Goal: Communication & Community: Answer question/provide support

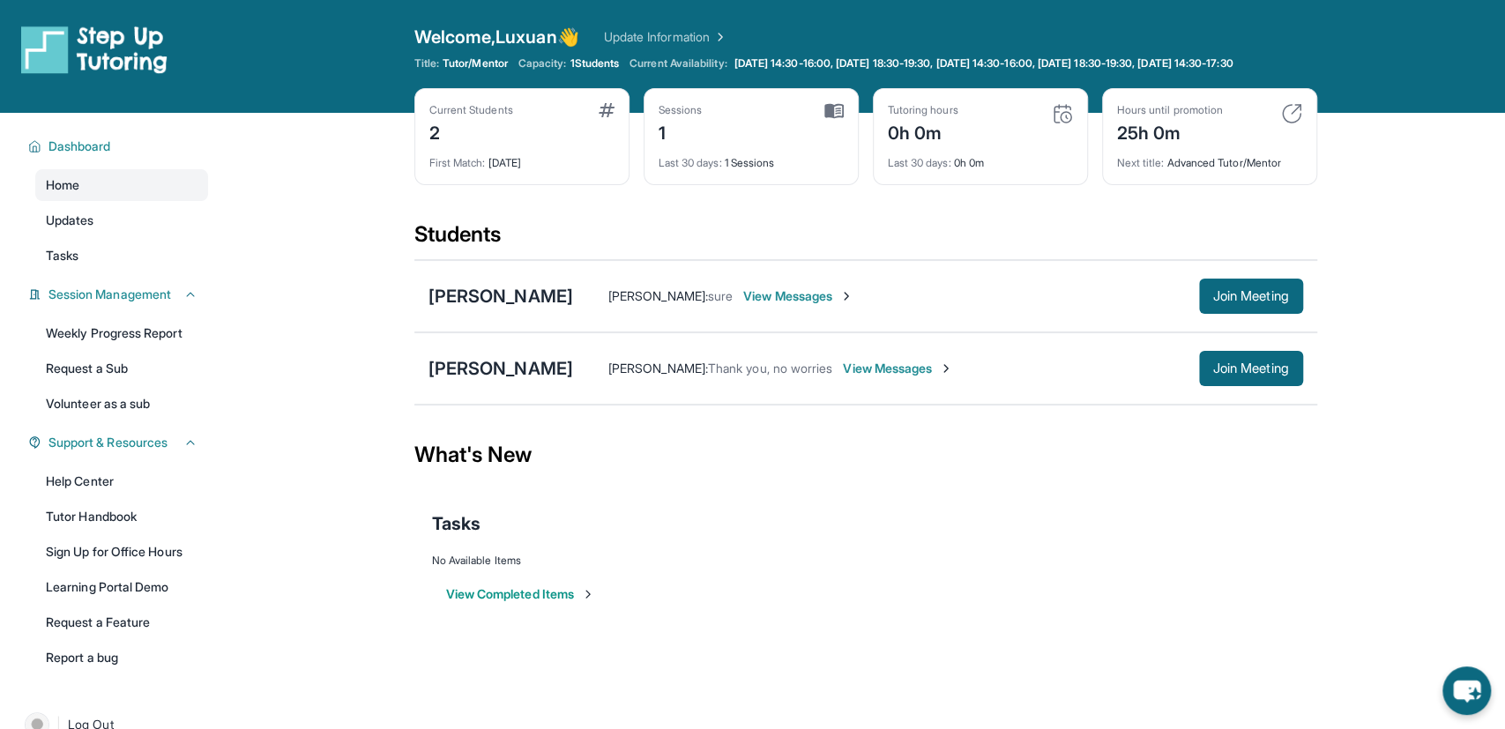
click at [769, 305] on span "View Messages" at bounding box center [798, 296] width 110 height 18
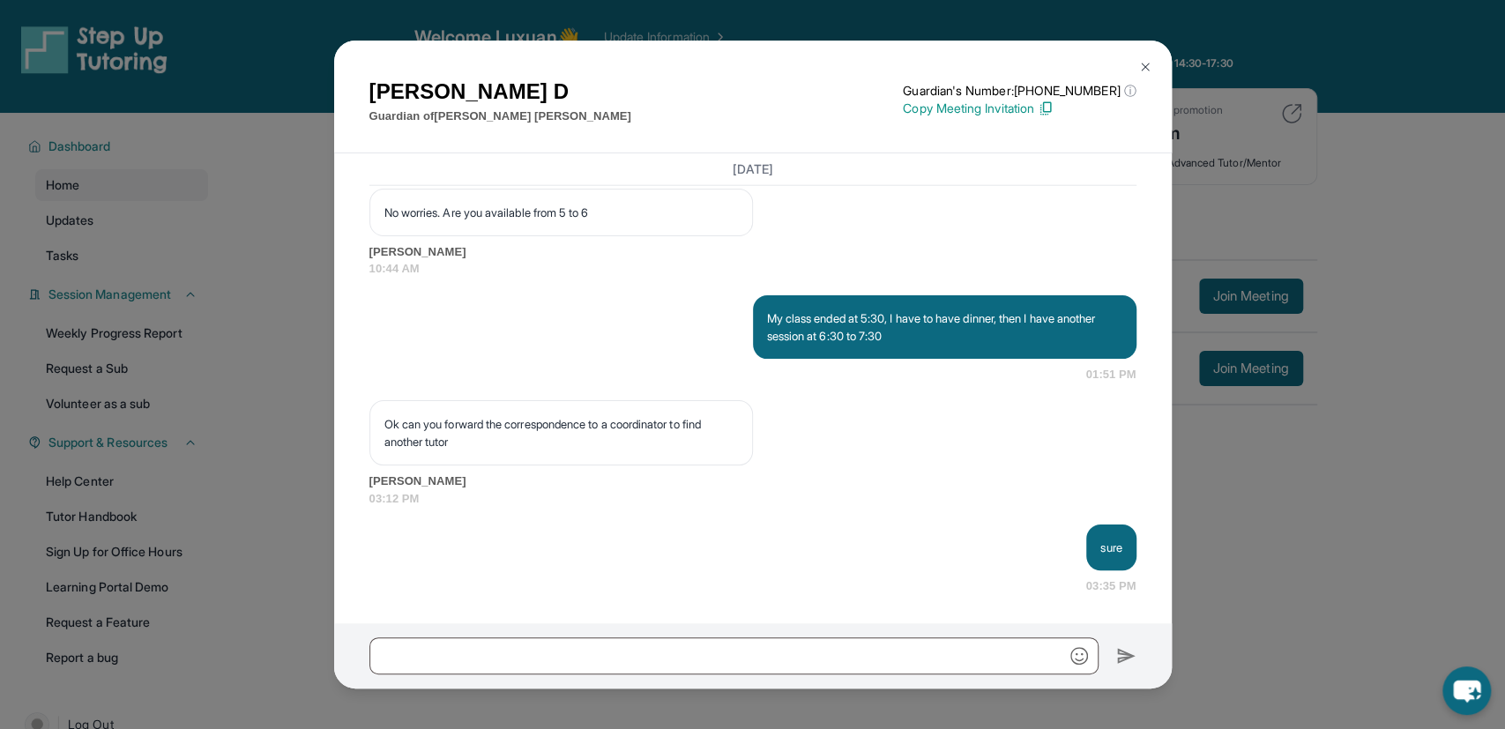
scroll to position [3102, 0]
click at [595, 425] on p "Ok can you forward the correspondence to a coordinator to find another tutor" at bounding box center [561, 432] width 354 height 35
click at [255, 182] on div "Michele D Guardian of Bailey Francis Guardian's Number: +14027994533 ⓘ This isn…" at bounding box center [752, 364] width 1505 height 729
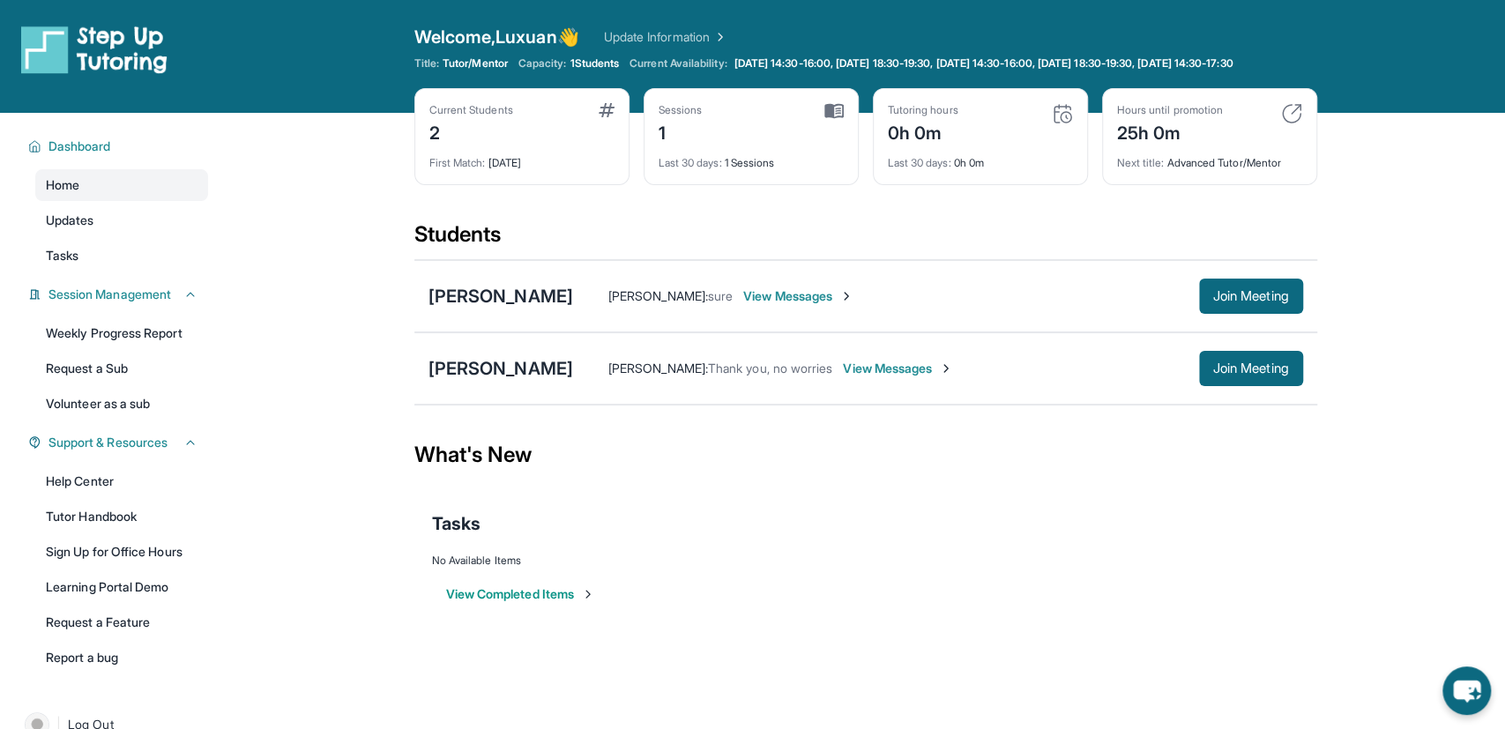
click at [1173, 142] on div "25h 0m" at bounding box center [1170, 131] width 106 height 28
click at [722, 33] on link "Update Information" at bounding box center [665, 37] width 123 height 18
click at [490, 394] on div "Isabel Rodriguez Leticia Rodriguez : Thank you, no worries View Messages Join M…" at bounding box center [865, 368] width 903 height 72
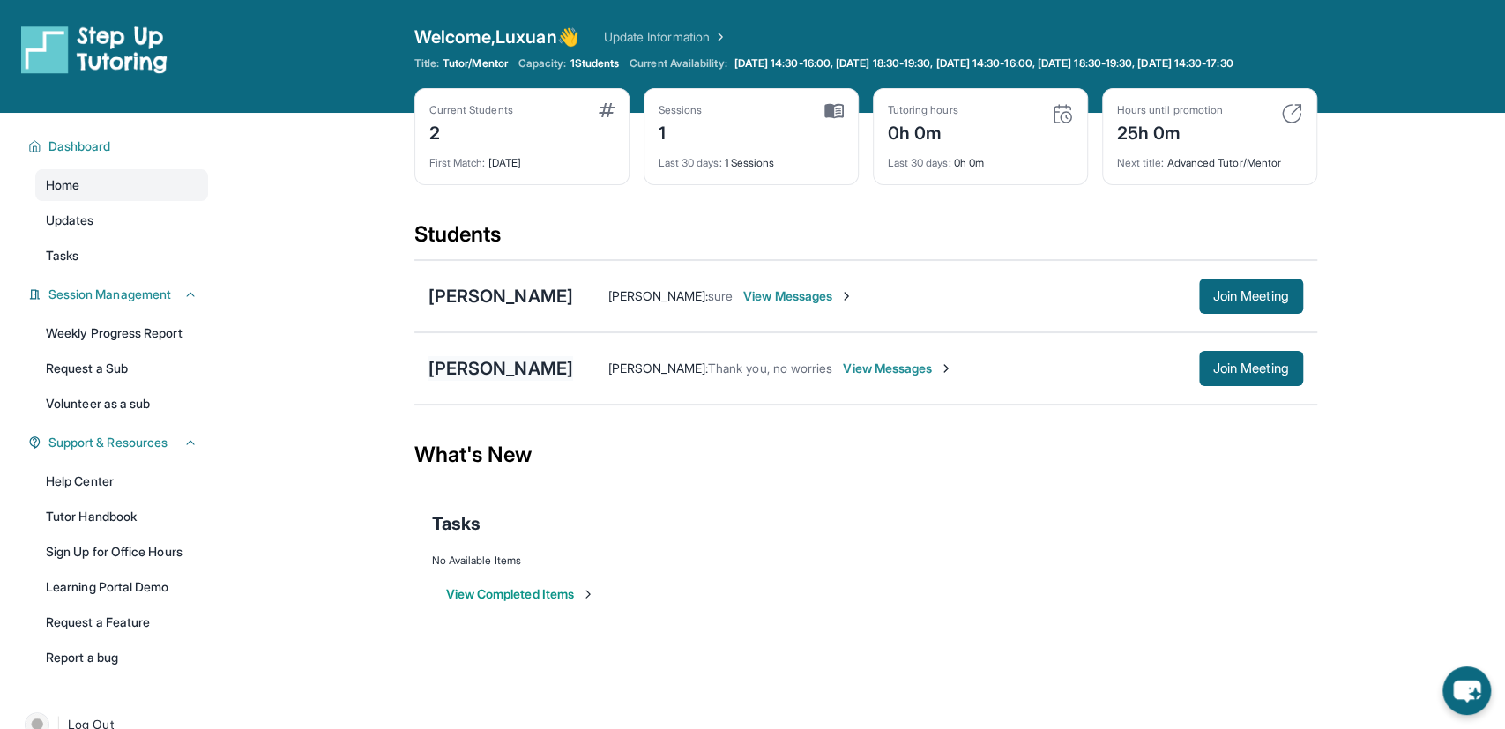
click at [502, 381] on div "[PERSON_NAME]" at bounding box center [500, 368] width 145 height 25
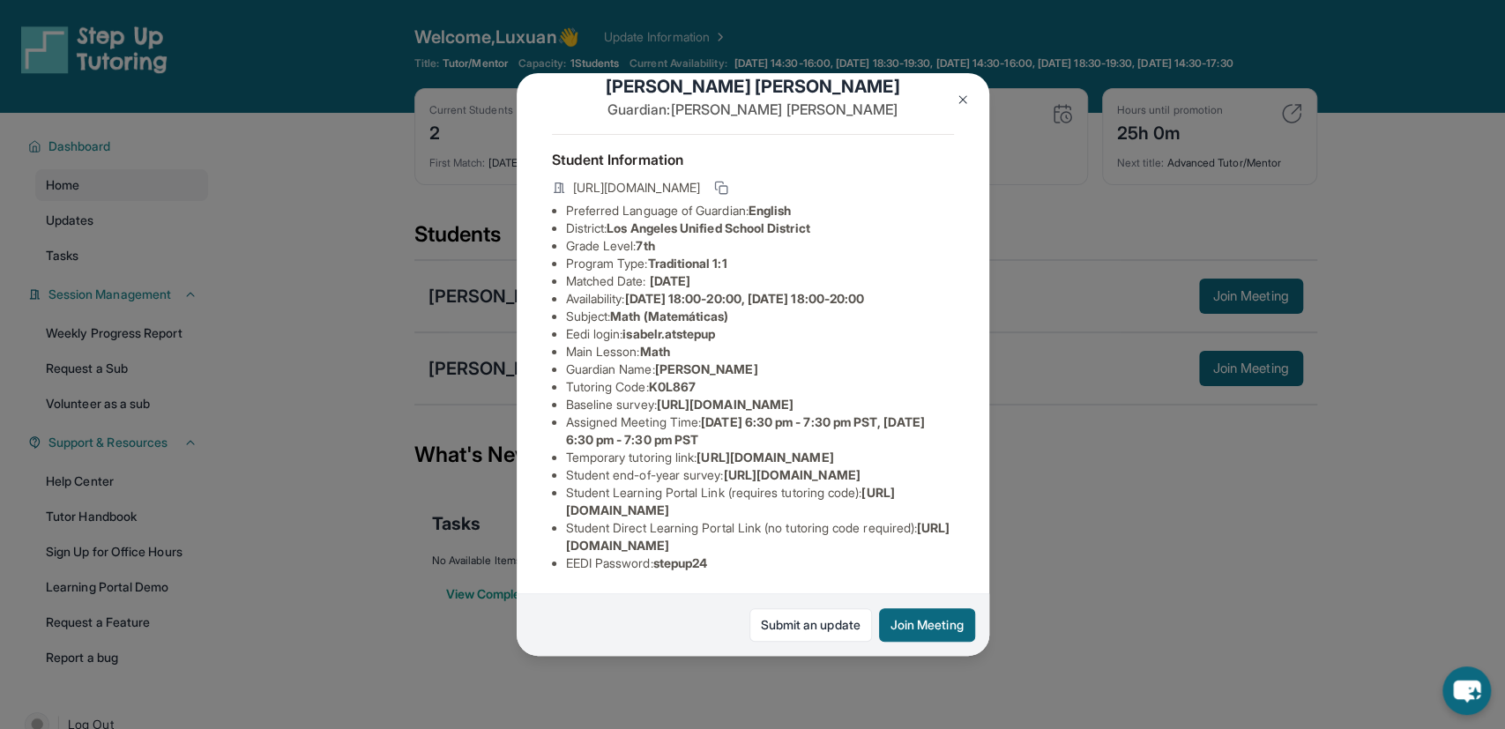
scroll to position [60, 0]
drag, startPoint x: 629, startPoint y: 309, endPoint x: 728, endPoint y: 311, distance: 99.6
click at [728, 325] on li "Eedi login : isabelr.atstepup" at bounding box center [760, 334] width 388 height 18
copy li "isabelr.atstepup"
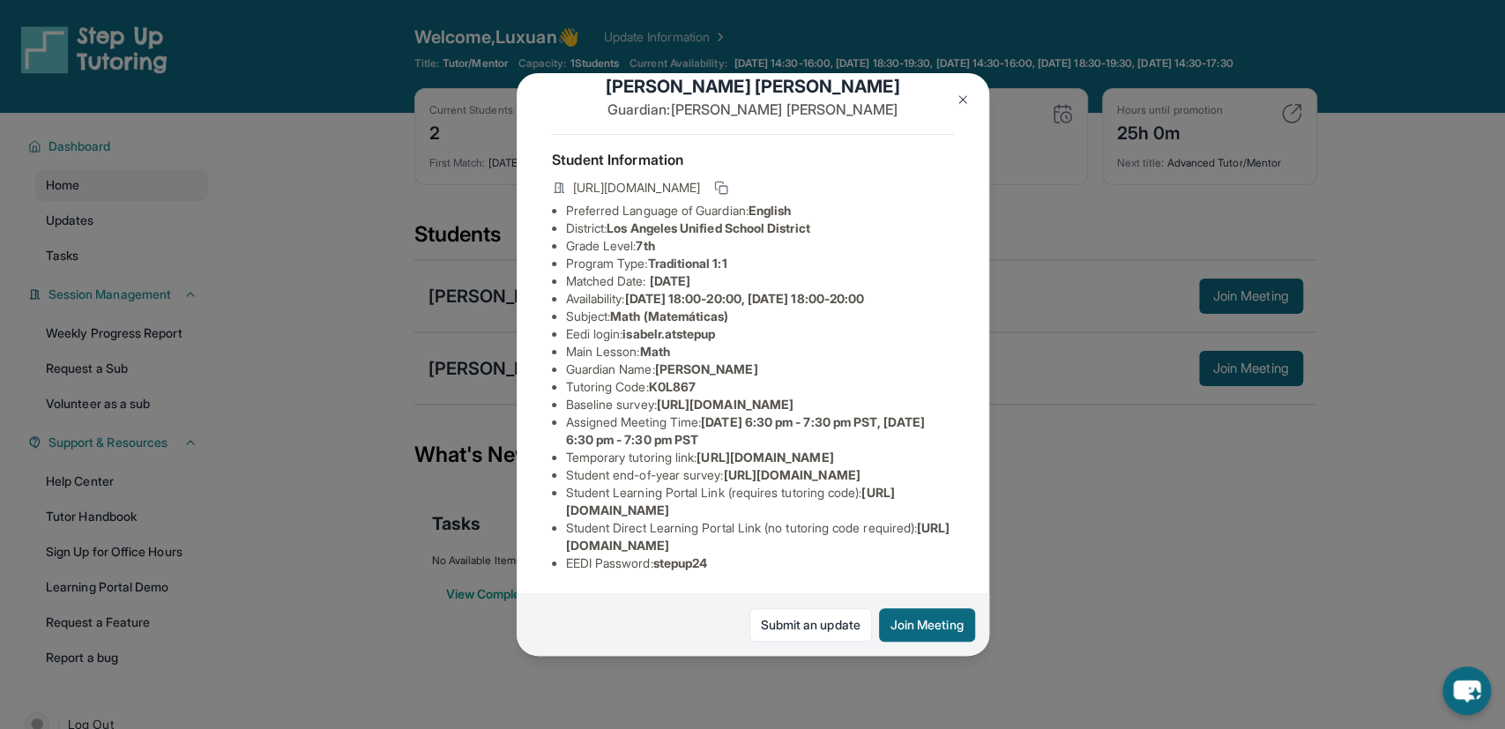
drag, startPoint x: 1042, startPoint y: 525, endPoint x: 1032, endPoint y: 535, distance: 13.7
click at [1036, 532] on div "Isabel Rodriguez Guardian: Leticia Rodriguez Student Information https://studen…" at bounding box center [752, 364] width 1505 height 729
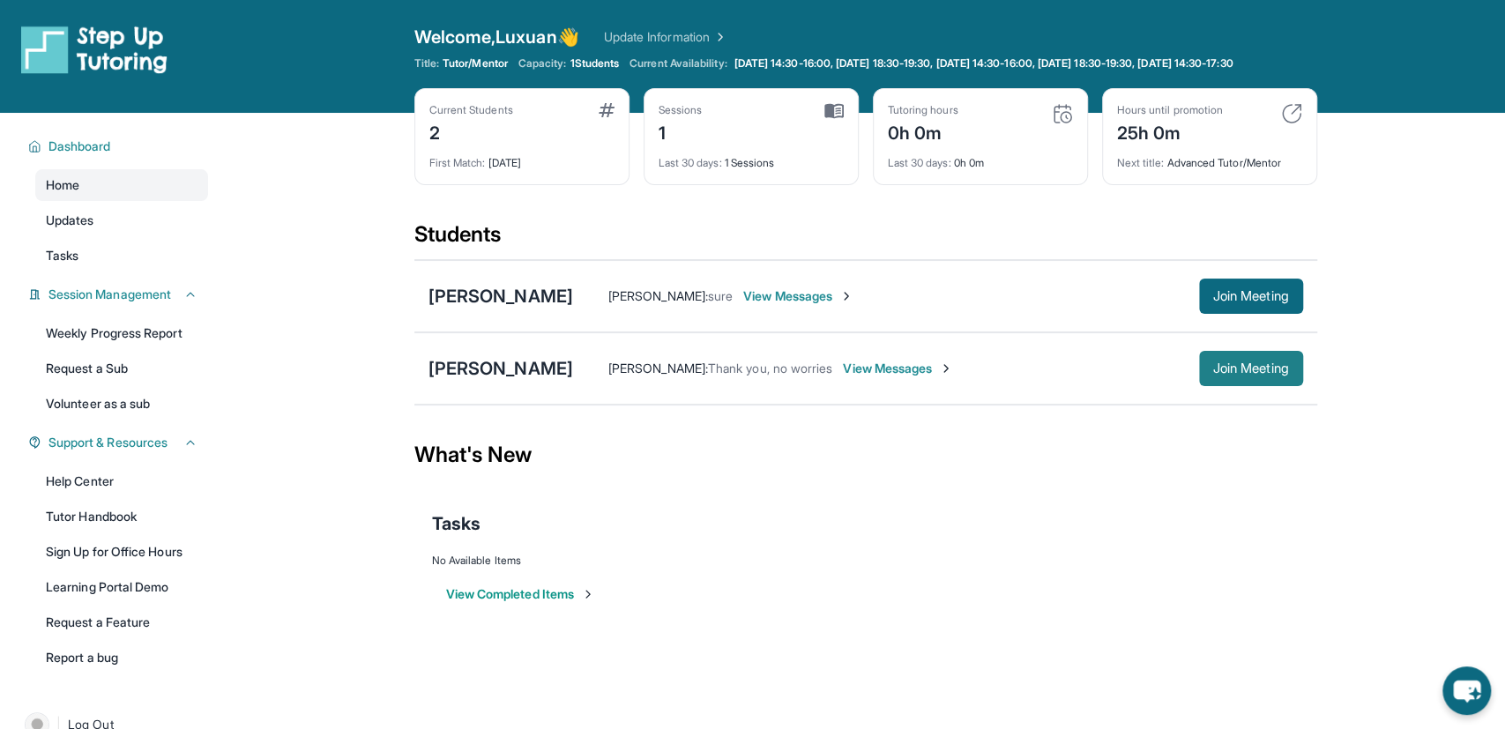
click at [1246, 374] on span "Join Meeting" at bounding box center [1251, 368] width 76 height 11
click at [892, 377] on span "View Messages" at bounding box center [898, 369] width 110 height 18
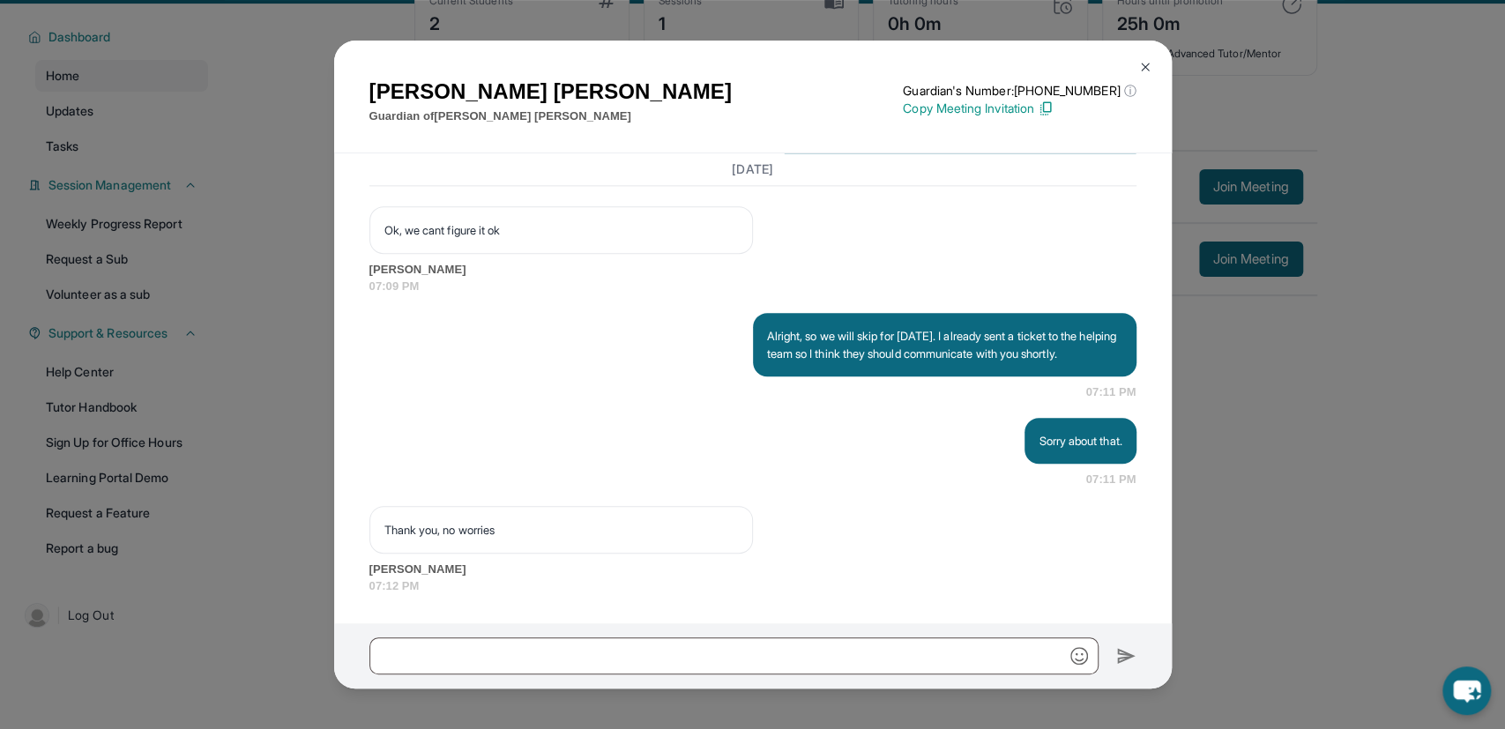
scroll to position [127, 0]
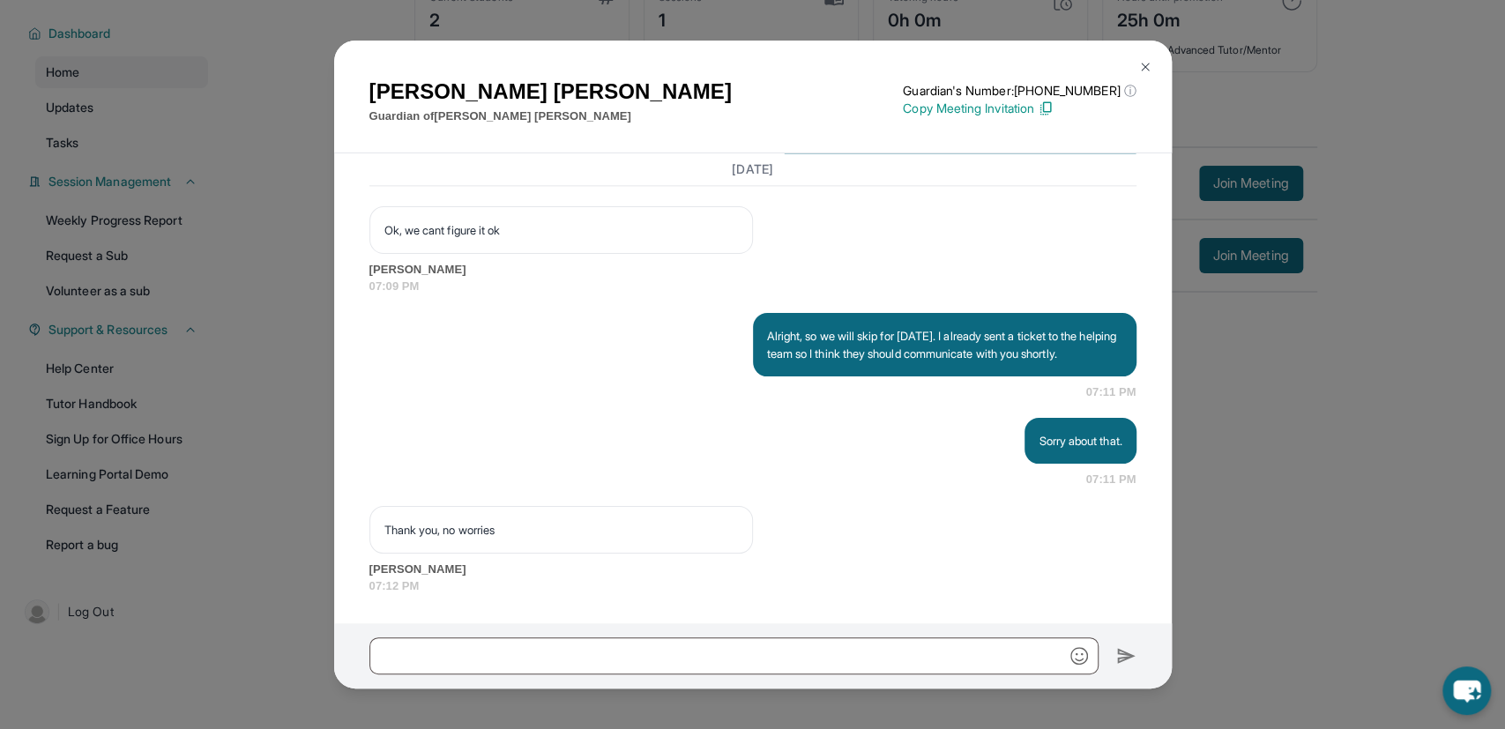
click at [1275, 355] on div "Leticia Rodriguez Guardian of Isabel Rodriguez Guardian's Number: +14138932013 …" at bounding box center [752, 364] width 1505 height 729
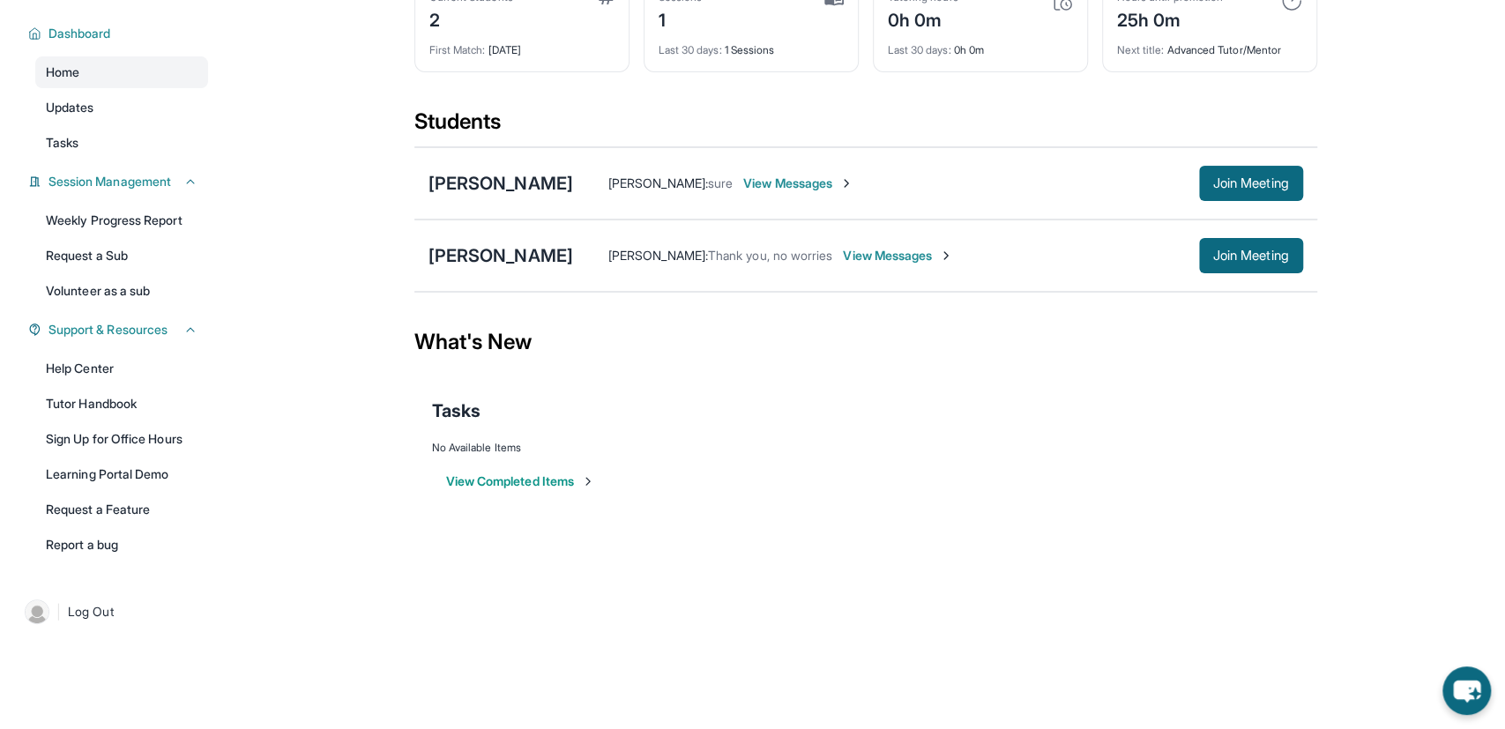
click at [944, 247] on span "View Messages" at bounding box center [898, 256] width 110 height 18
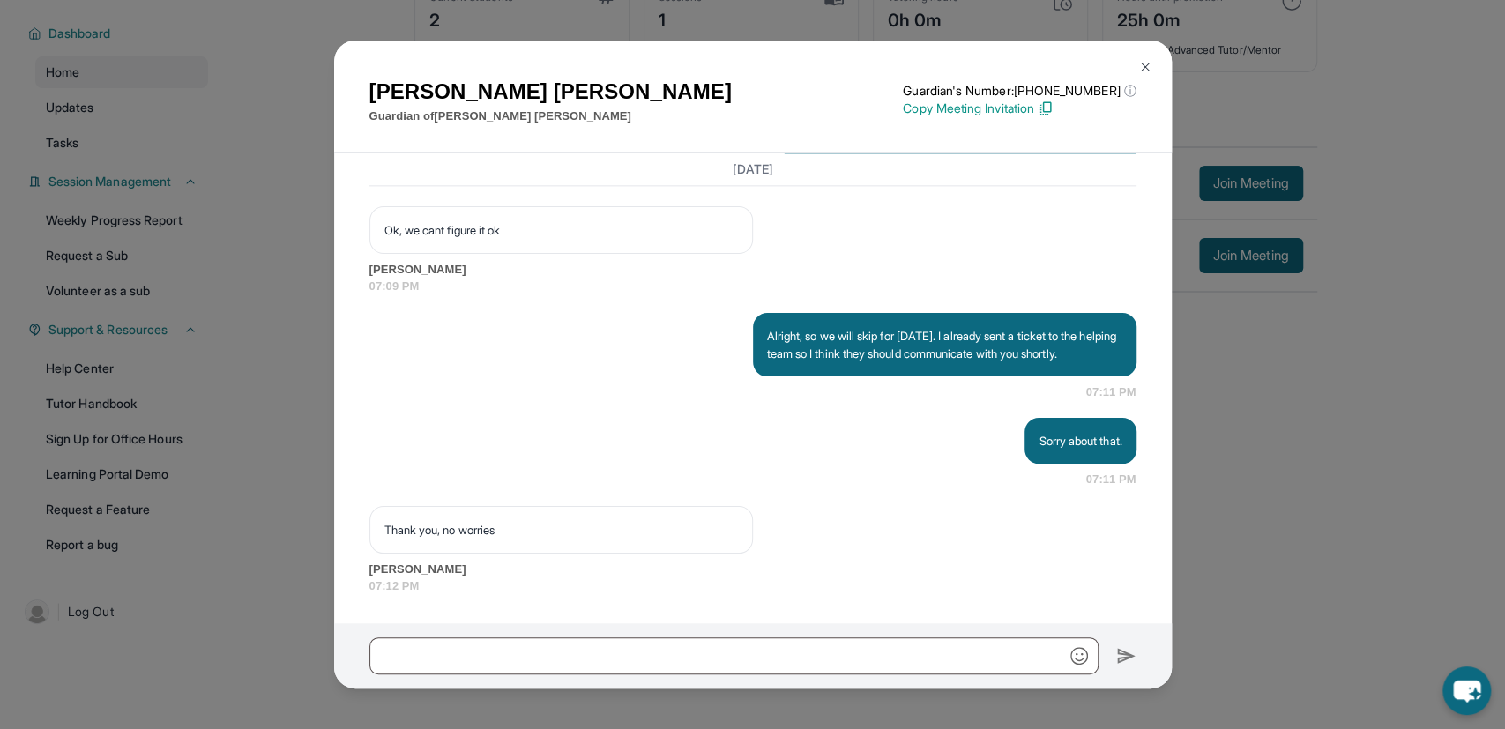
scroll to position [6255, 0]
click at [1076, 104] on p "Copy Meeting Invitation" at bounding box center [1019, 109] width 233 height 18
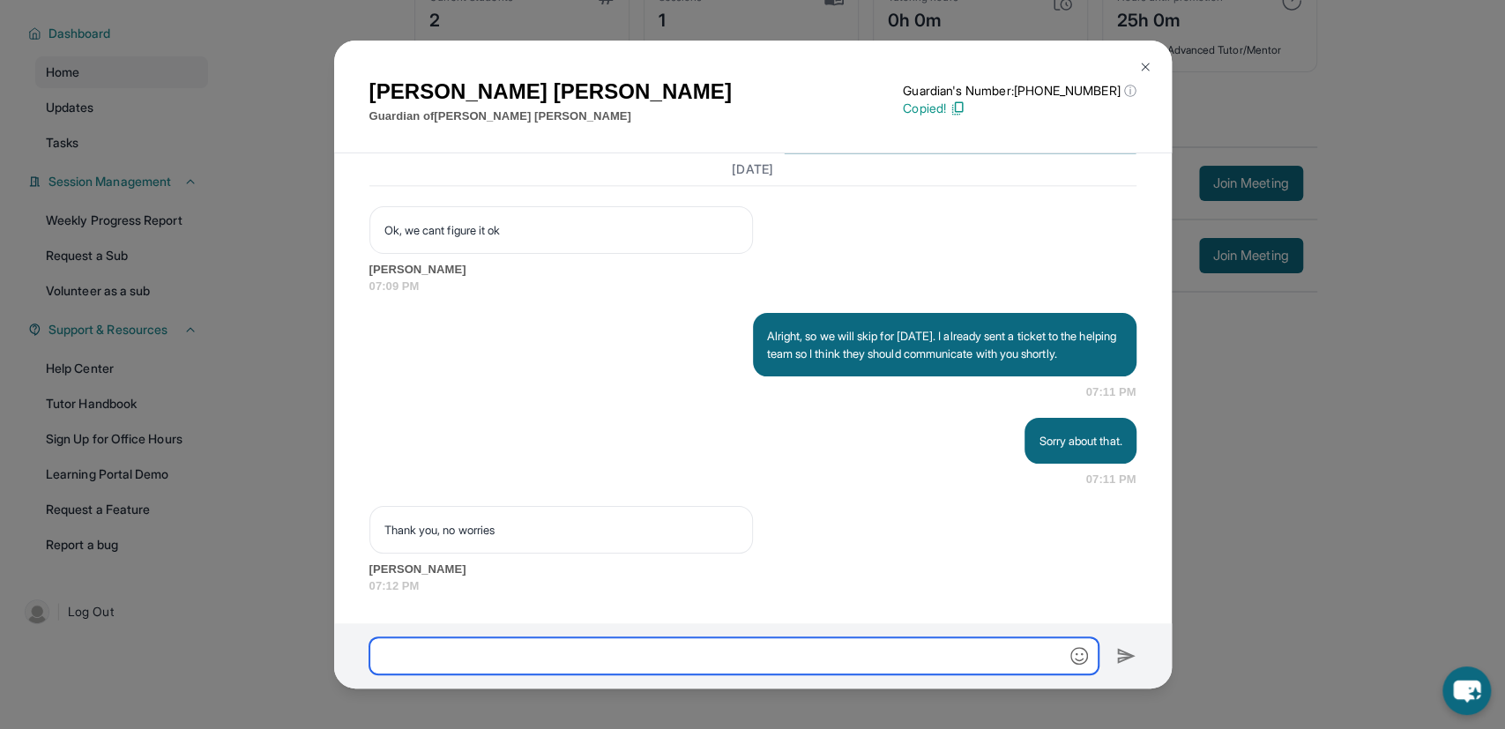
click at [496, 653] on input "text" at bounding box center [733, 655] width 729 height 37
paste input "**********"
drag, startPoint x: 803, startPoint y: 653, endPoint x: 709, endPoint y: 663, distance: 94.8
click at [709, 663] on input "**********" at bounding box center [733, 655] width 729 height 37
drag, startPoint x: 742, startPoint y: 650, endPoint x: 286, endPoint y: 665, distance: 457.0
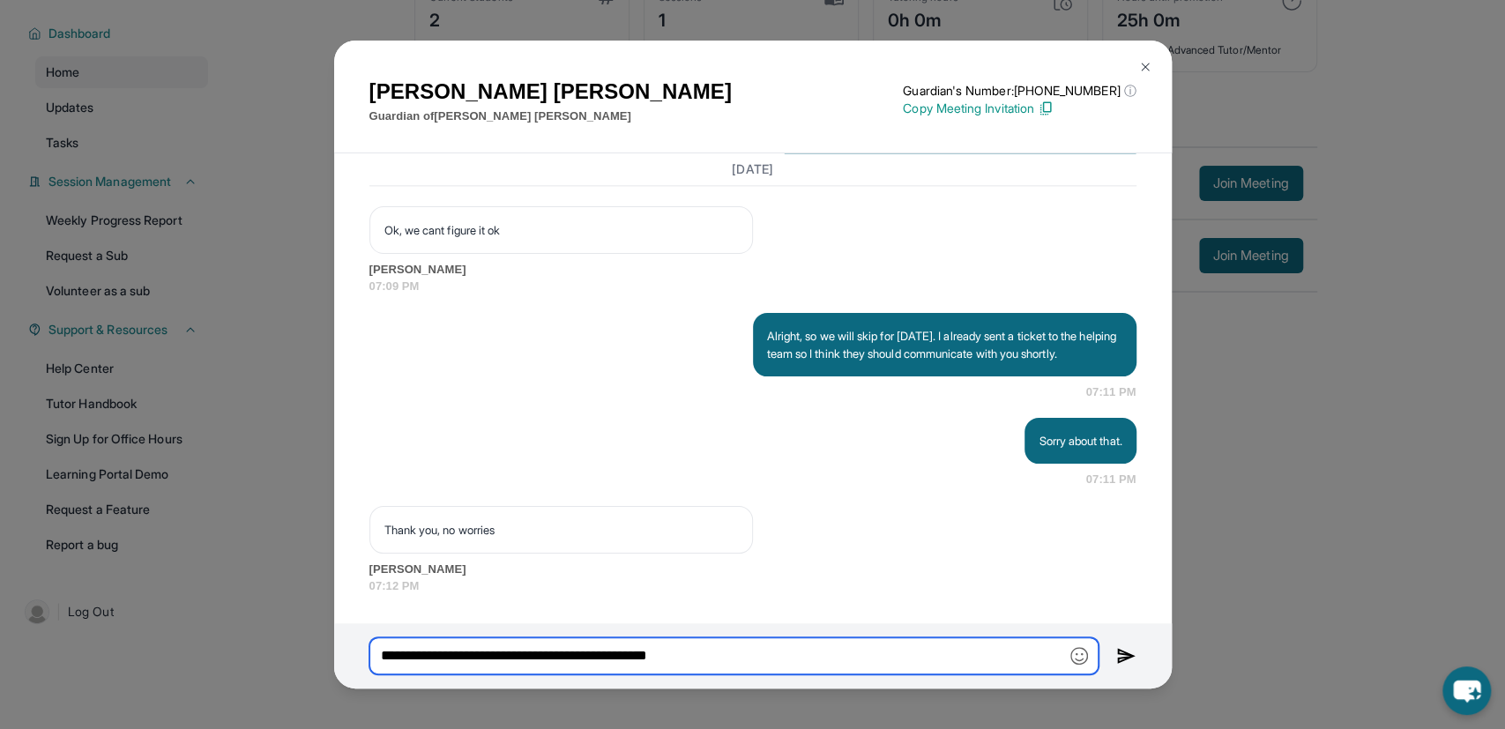
click at [369, 665] on input "**********" at bounding box center [733, 655] width 729 height 37
click at [719, 645] on input "**********" at bounding box center [733, 655] width 729 height 37
paste input "**********"
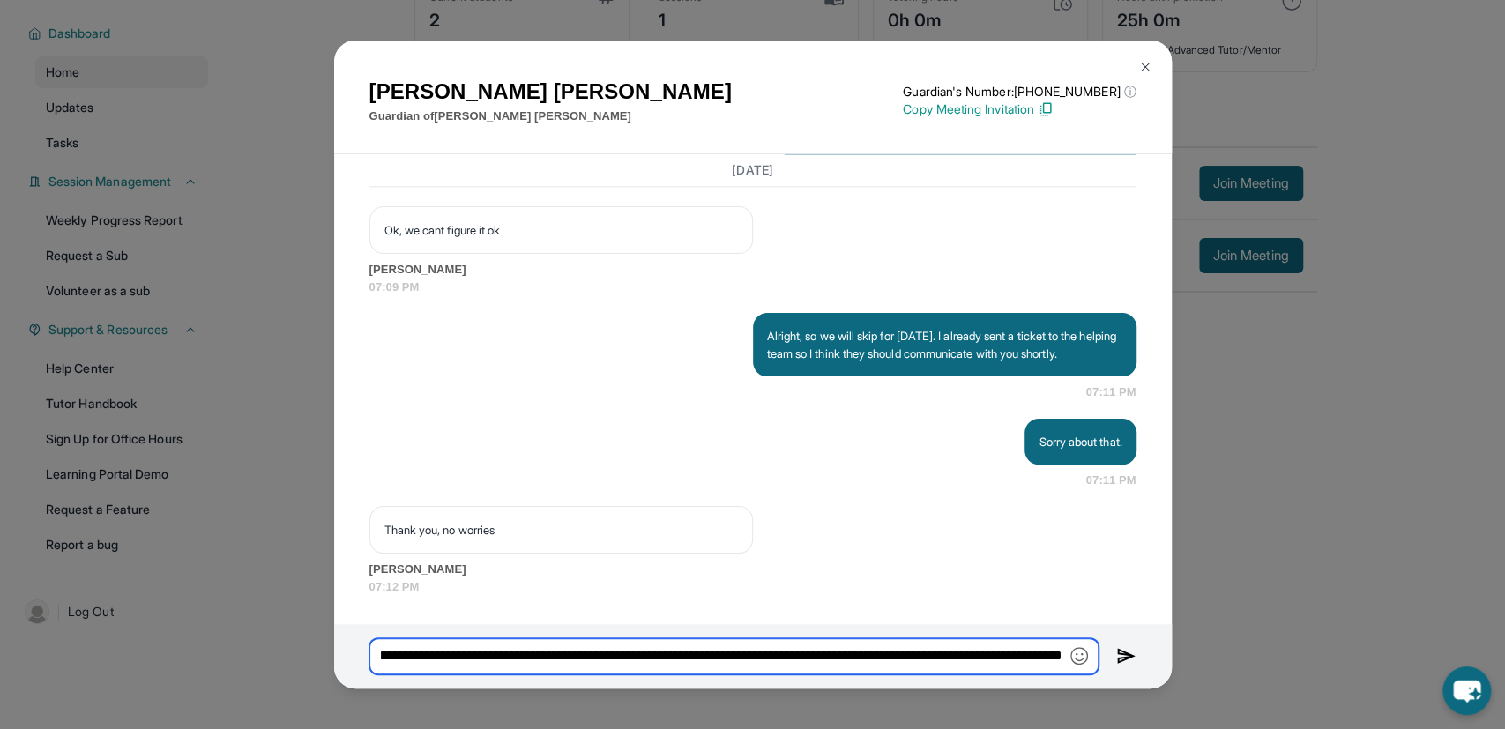
type input "**********"
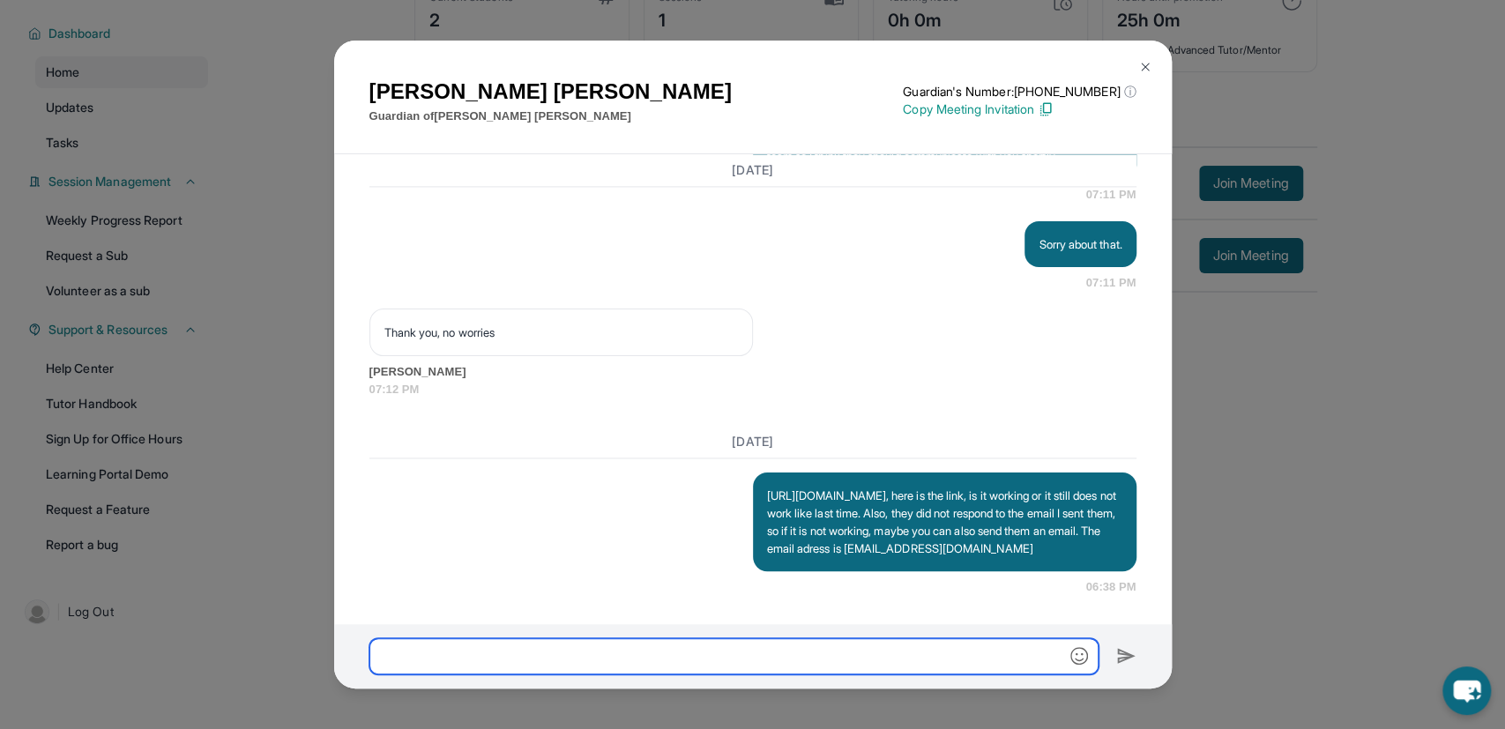
scroll to position [6470, 0]
click at [621, 653] on input "text" at bounding box center [733, 656] width 729 height 36
type input "**********"
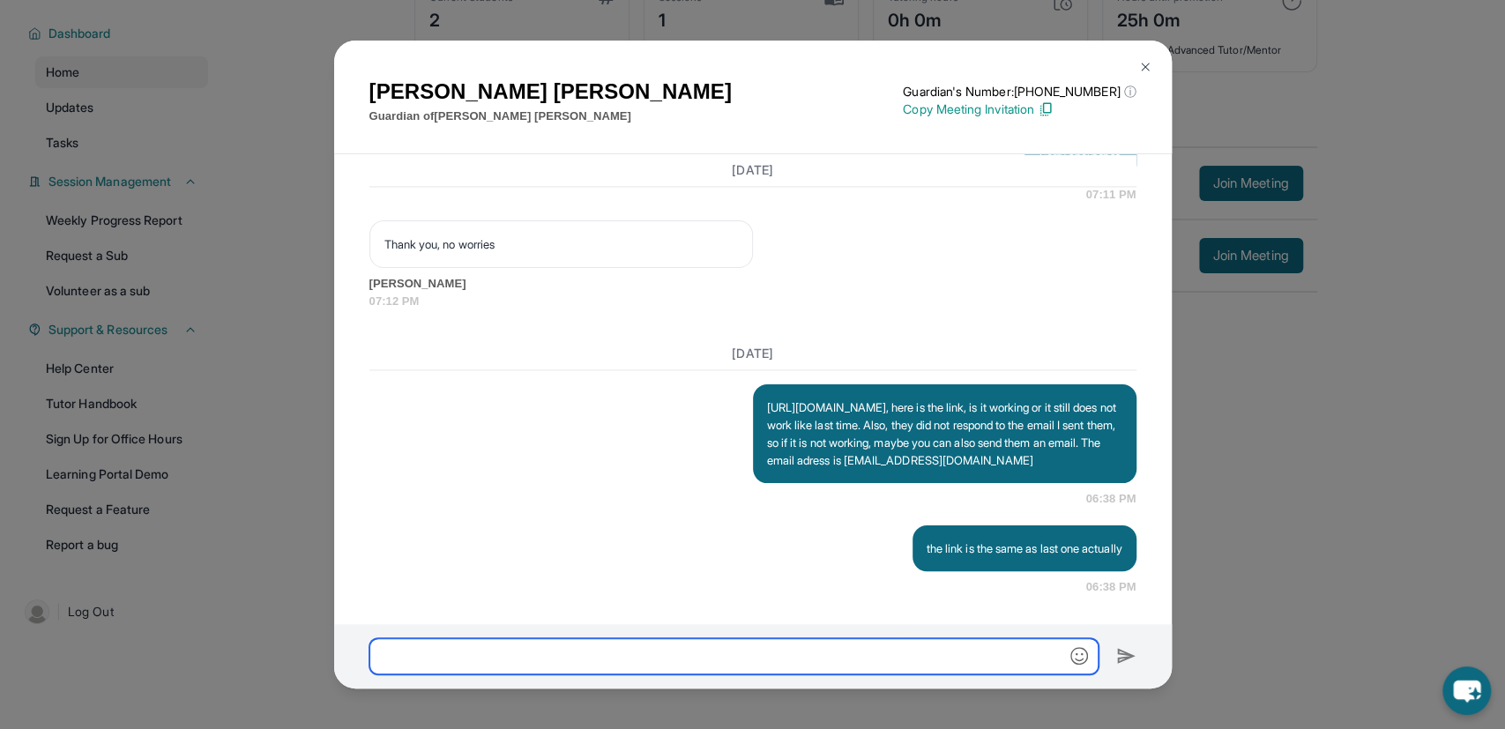
scroll to position [6557, 0]
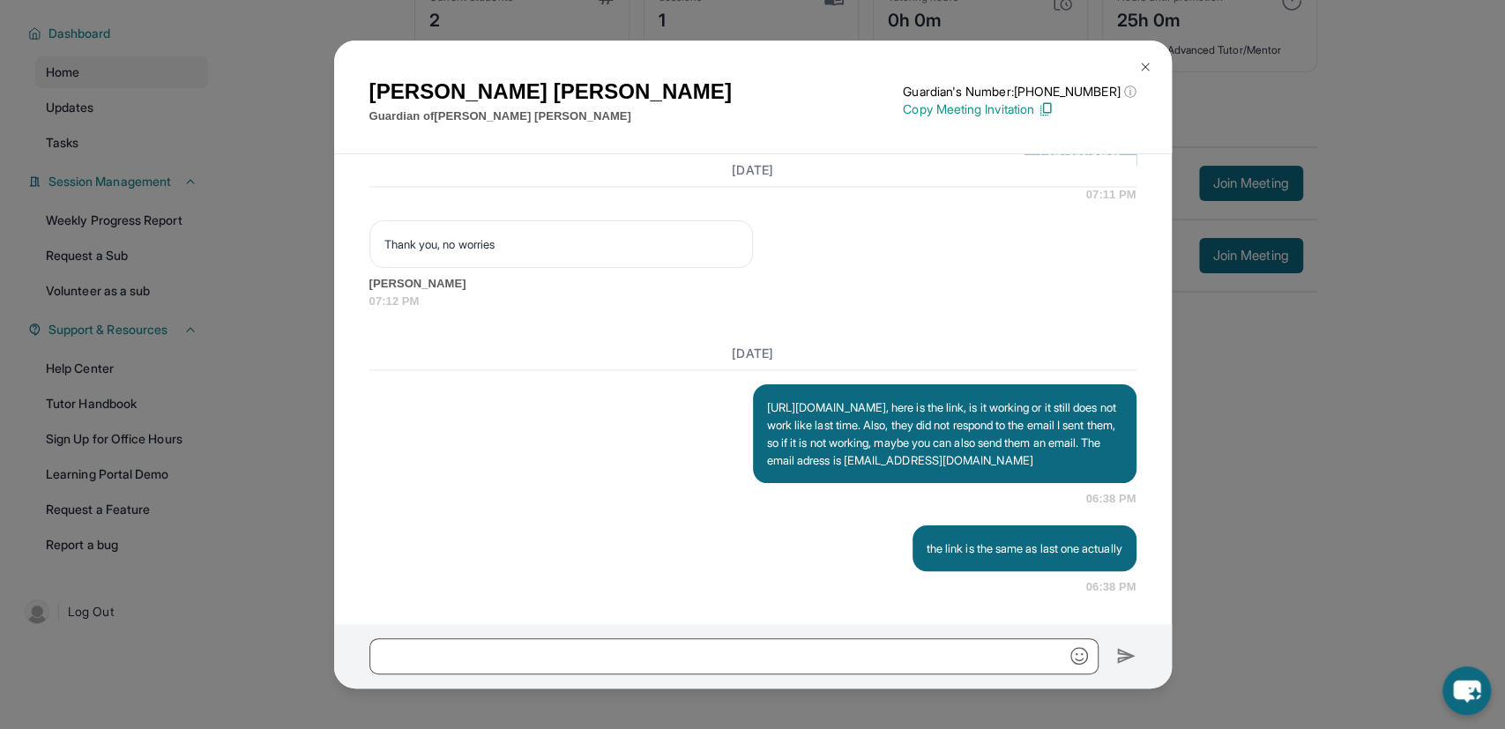
click at [1350, 518] on div "Leticia Rodriguez Guardian of Isabel Rodriguez Guardian's Number: +14138932013 …" at bounding box center [752, 364] width 1505 height 729
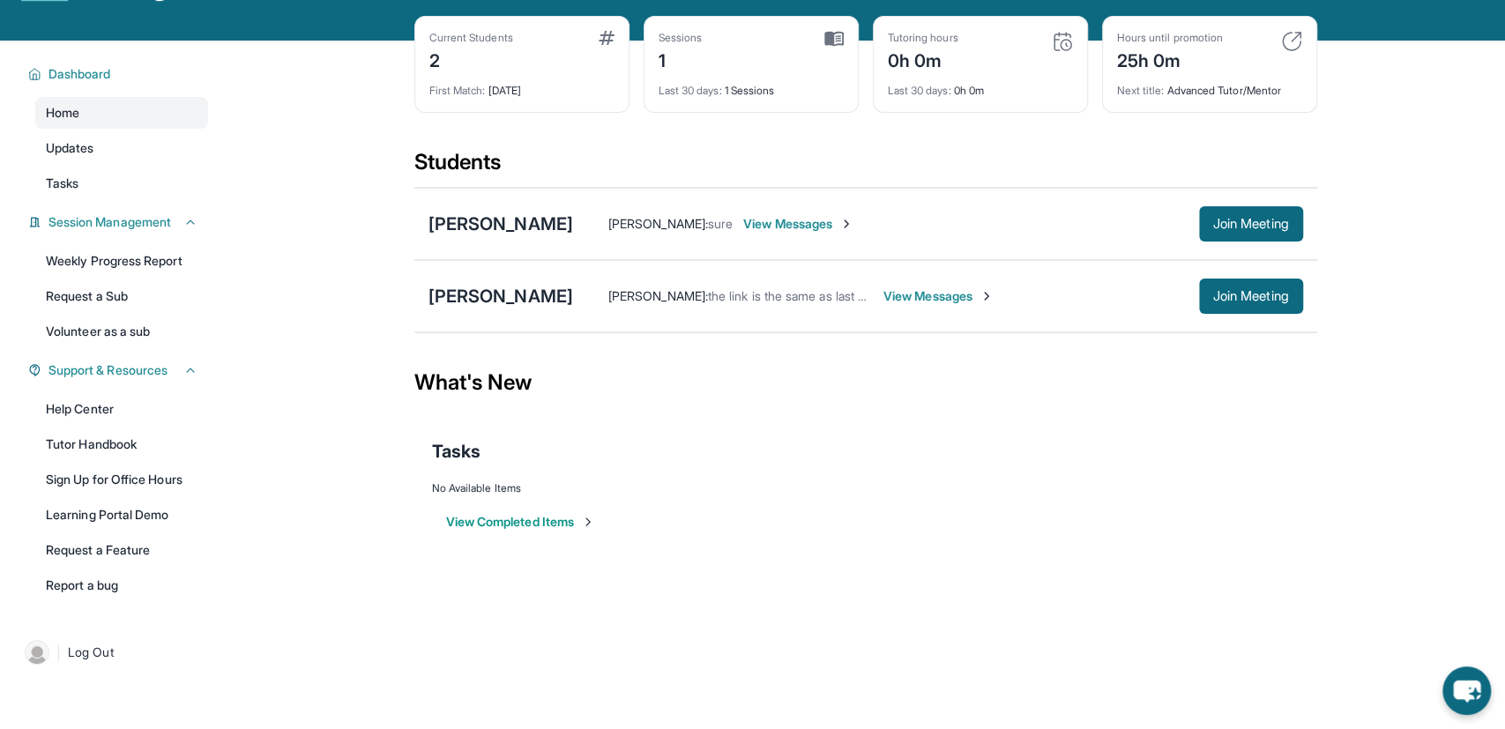
scroll to position [21, 0]
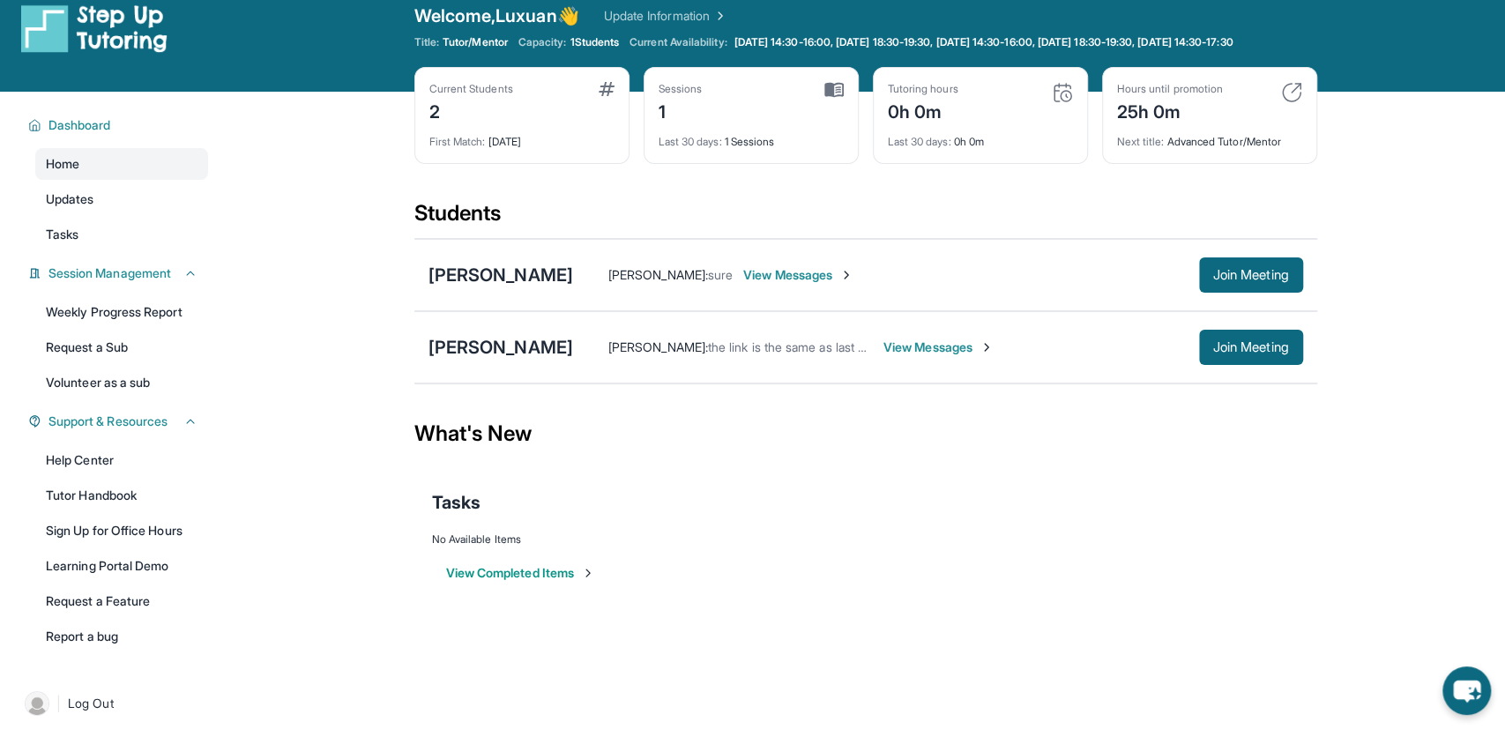
click at [777, 293] on div "[PERSON_NAME] : sure View Messages Join Meeting" at bounding box center [938, 274] width 730 height 35
click at [781, 284] on span "View Messages" at bounding box center [798, 275] width 110 height 18
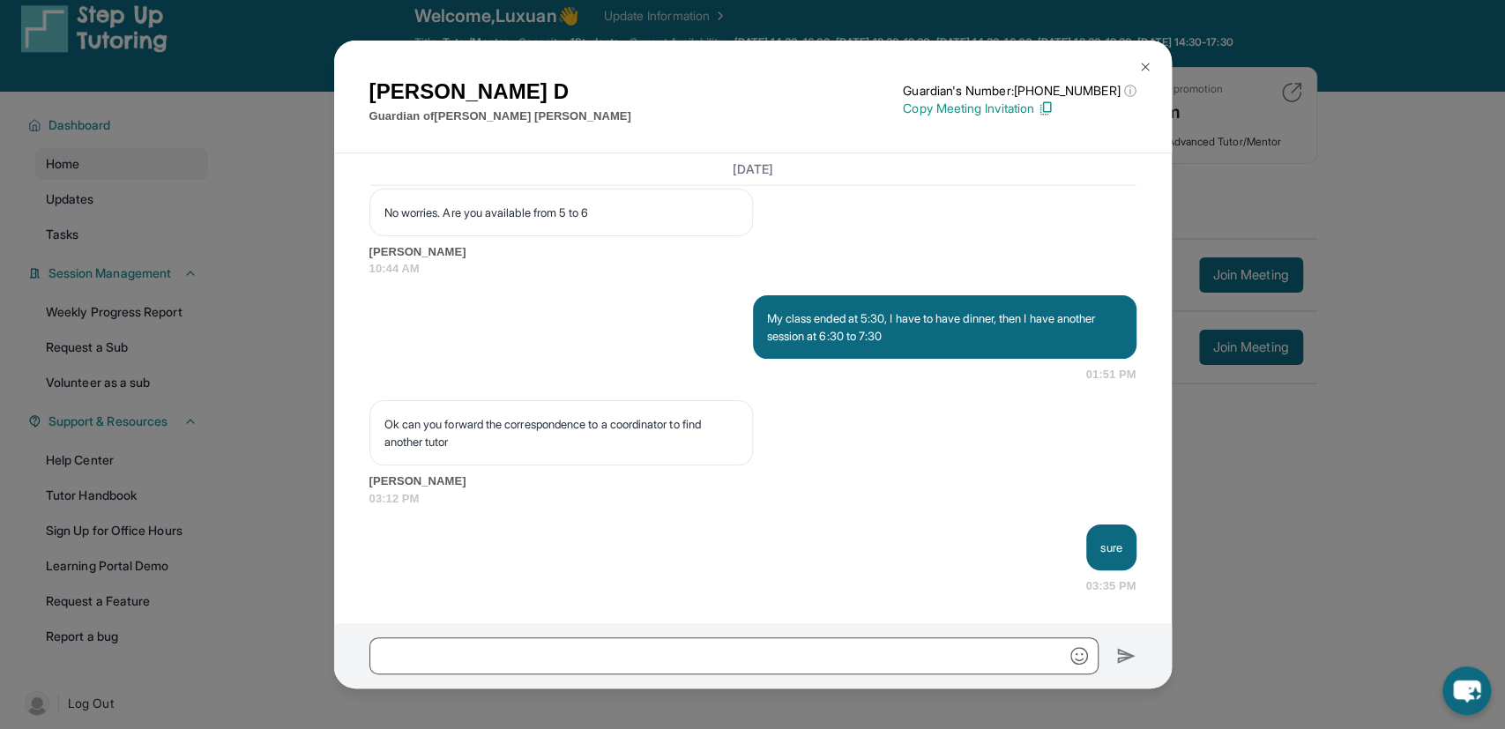
scroll to position [3102, 0]
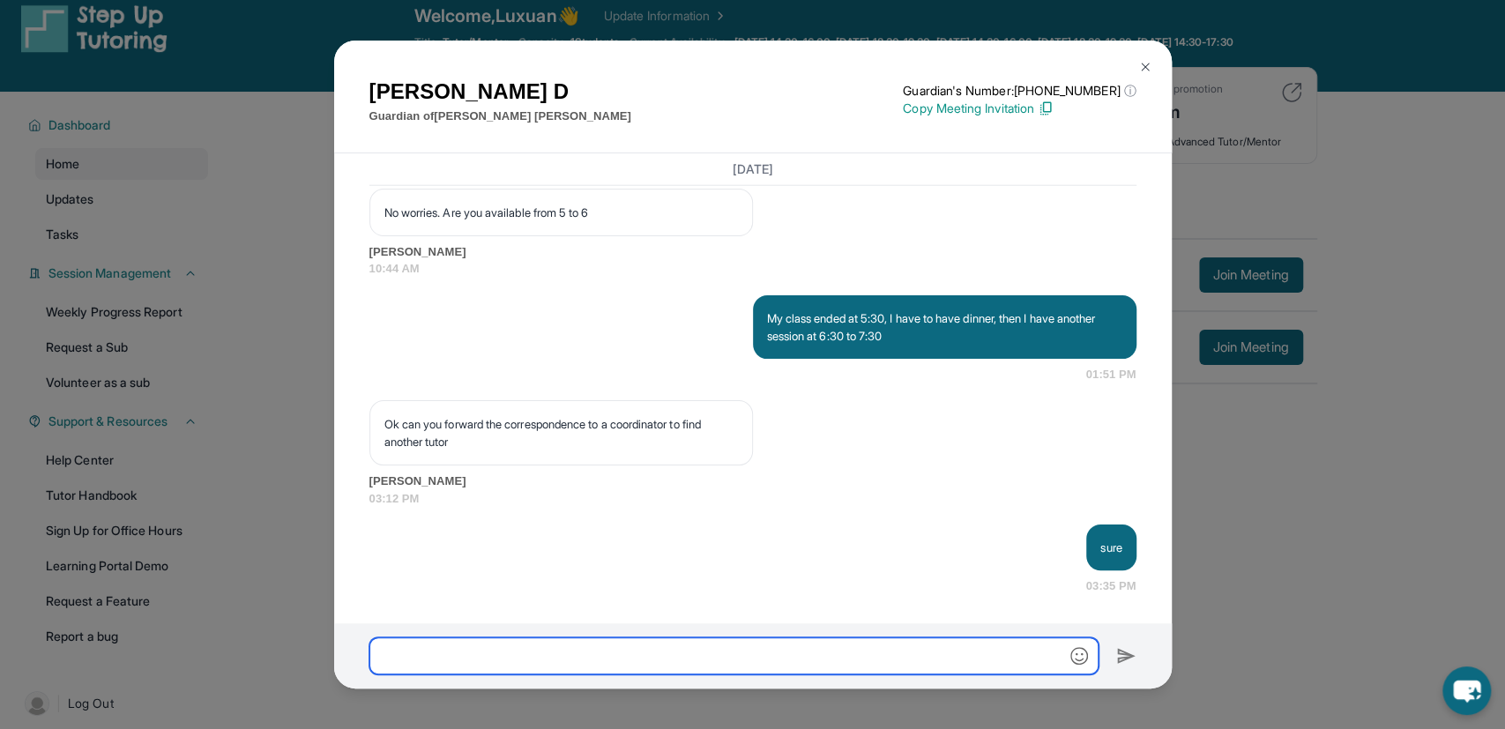
click at [646, 642] on input "text" at bounding box center [733, 655] width 729 height 37
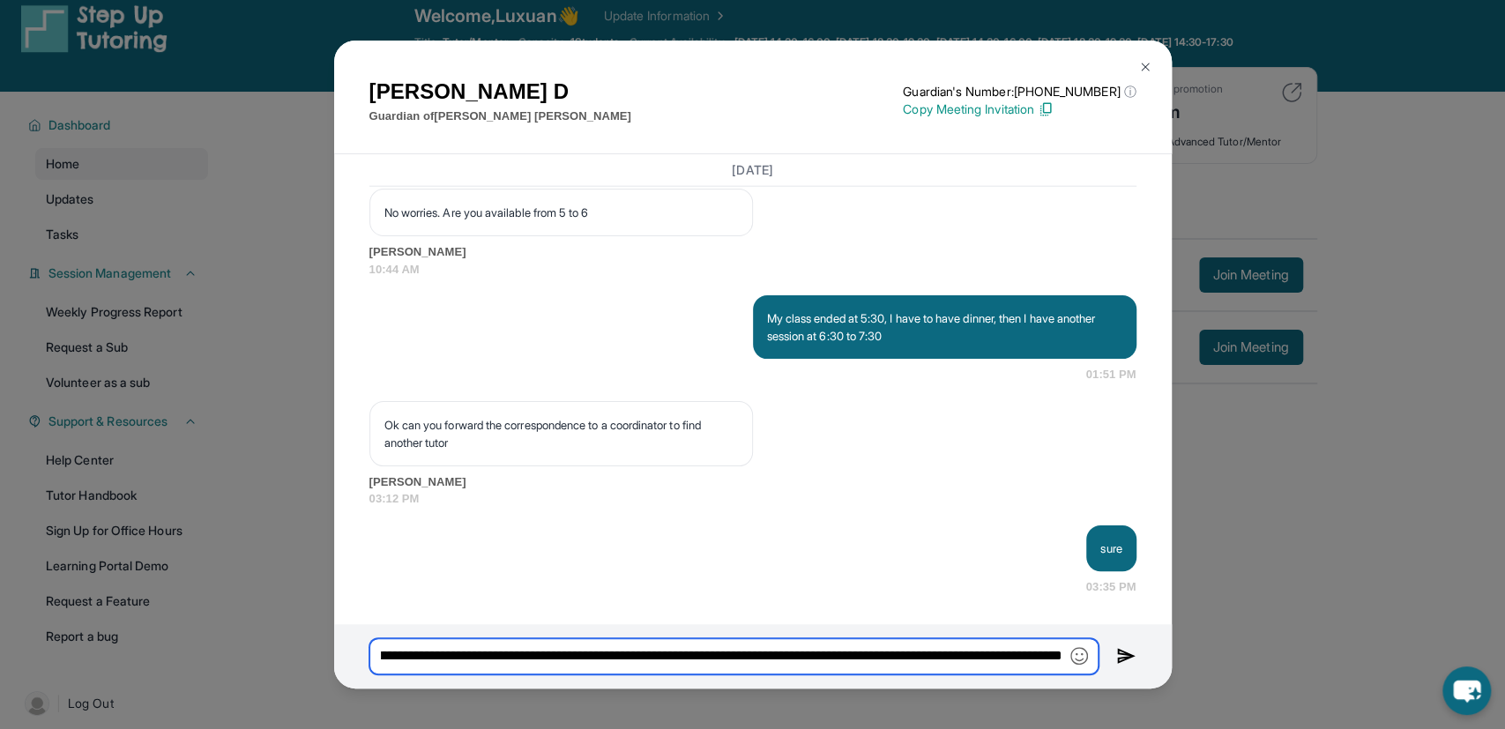
scroll to position [0, 203]
type input "**********"
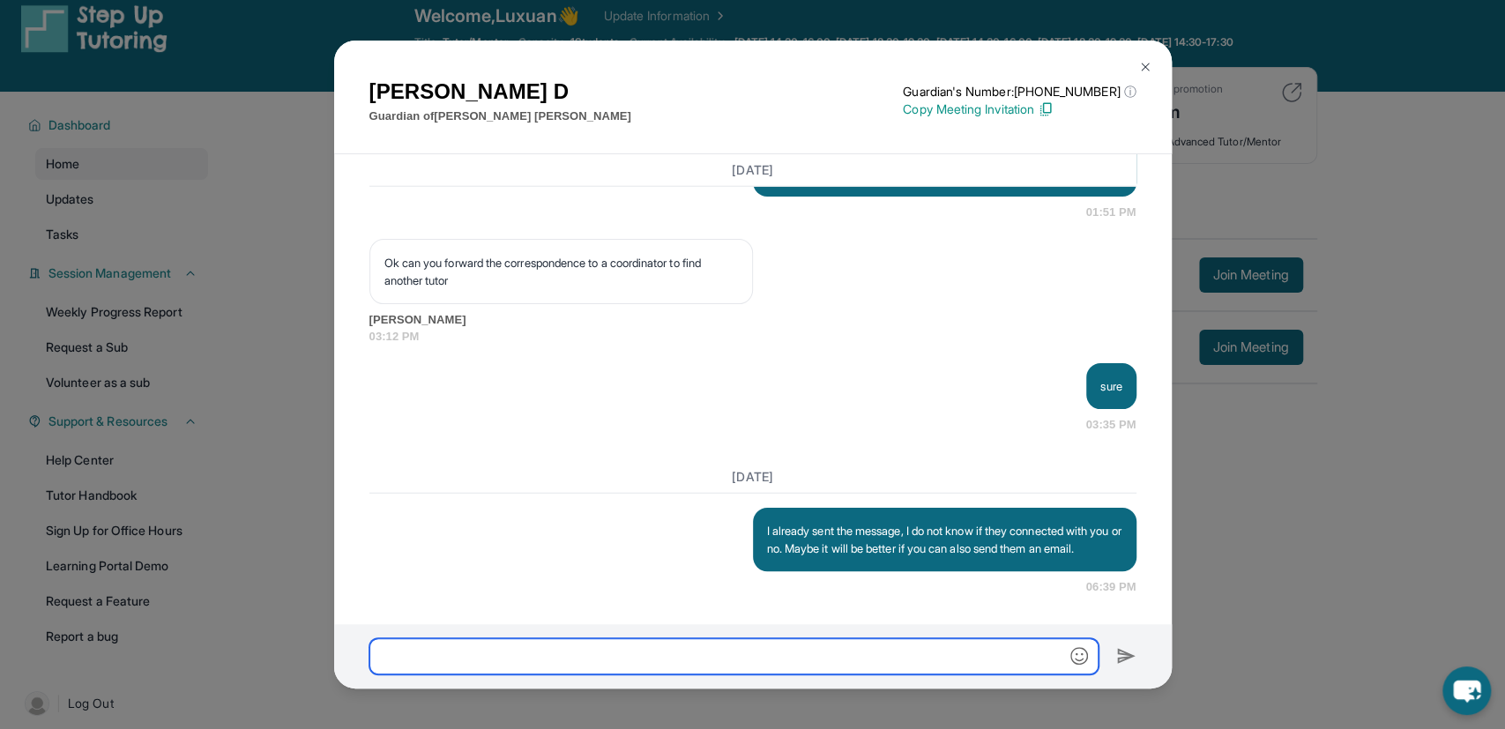
scroll to position [3282, 0]
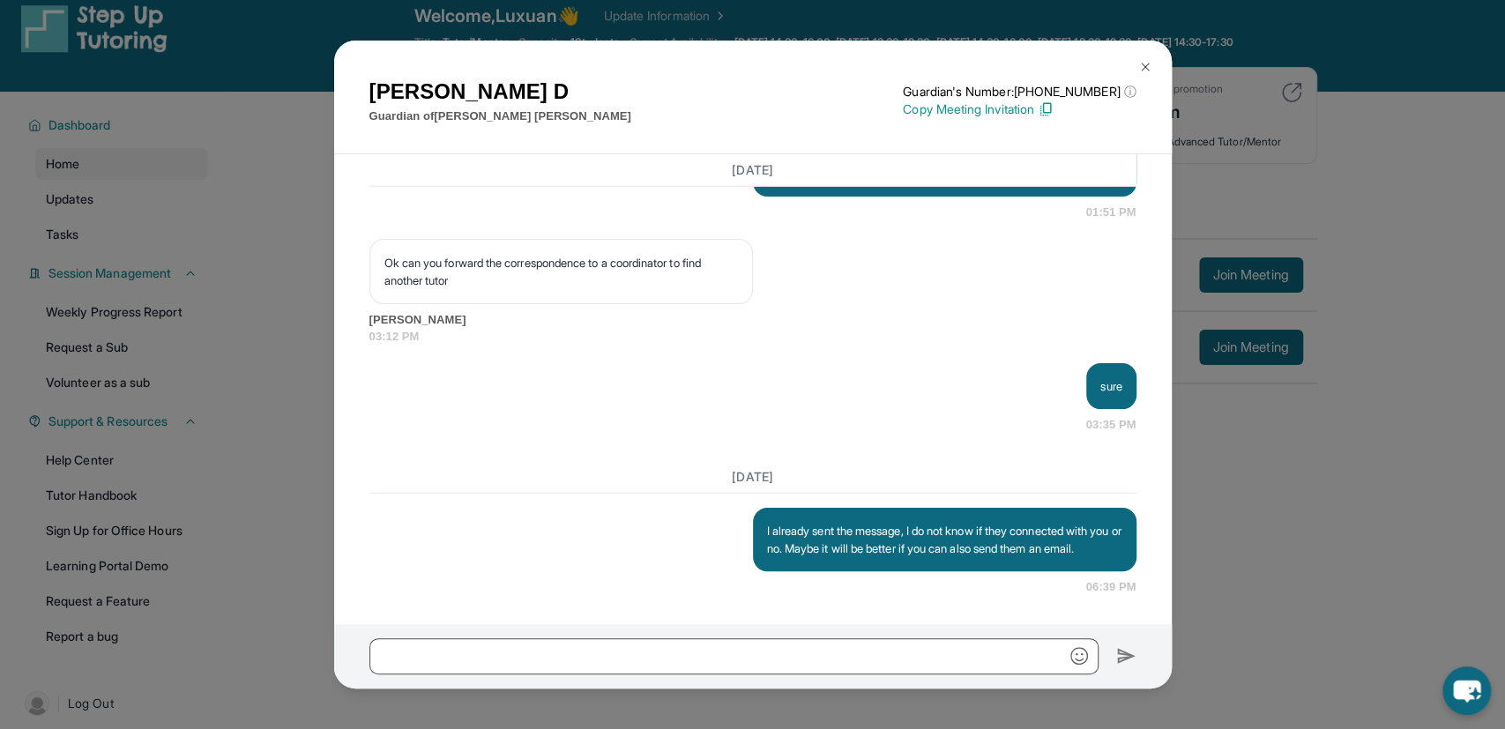
click at [1145, 71] on img at bounding box center [1145, 67] width 14 height 14
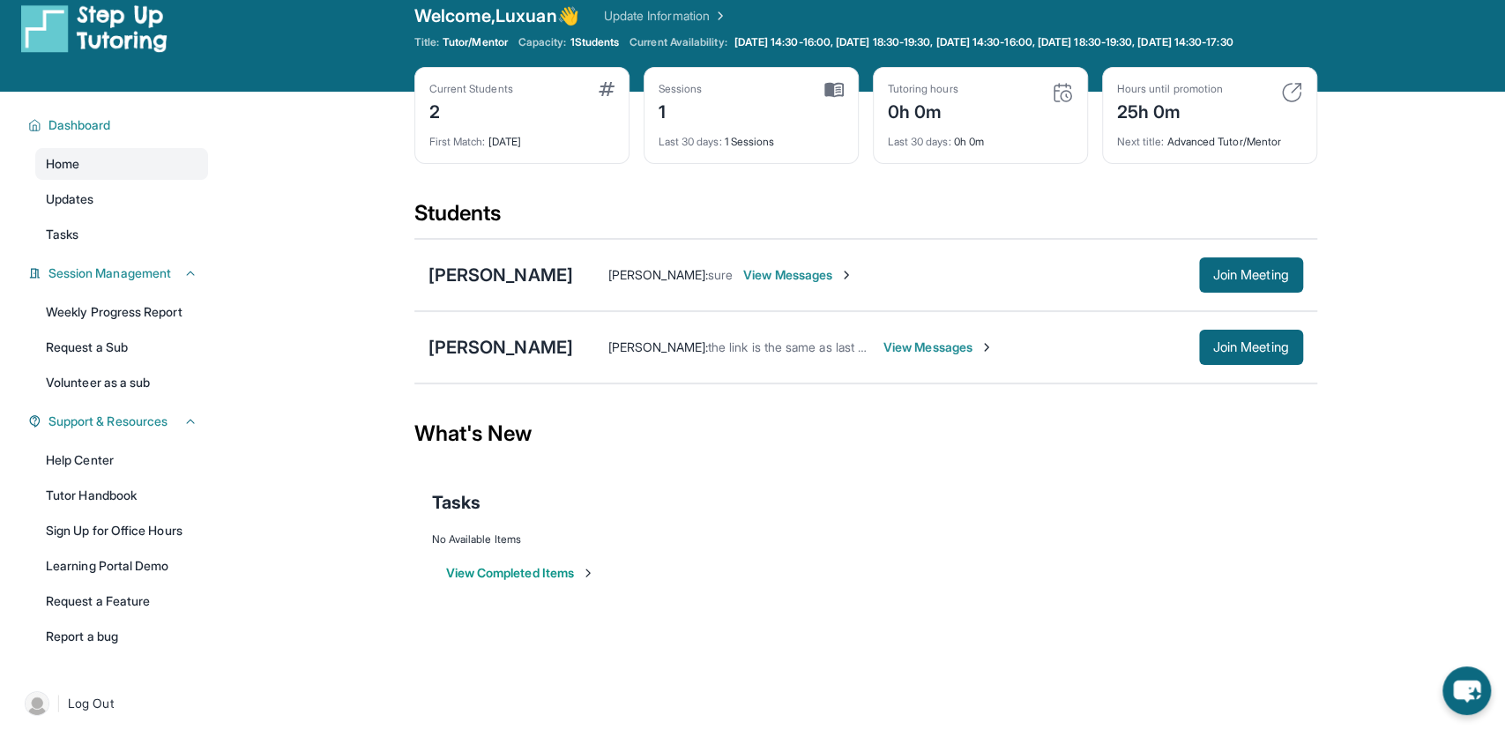
click at [911, 355] on span "View Messages" at bounding box center [938, 348] width 110 height 18
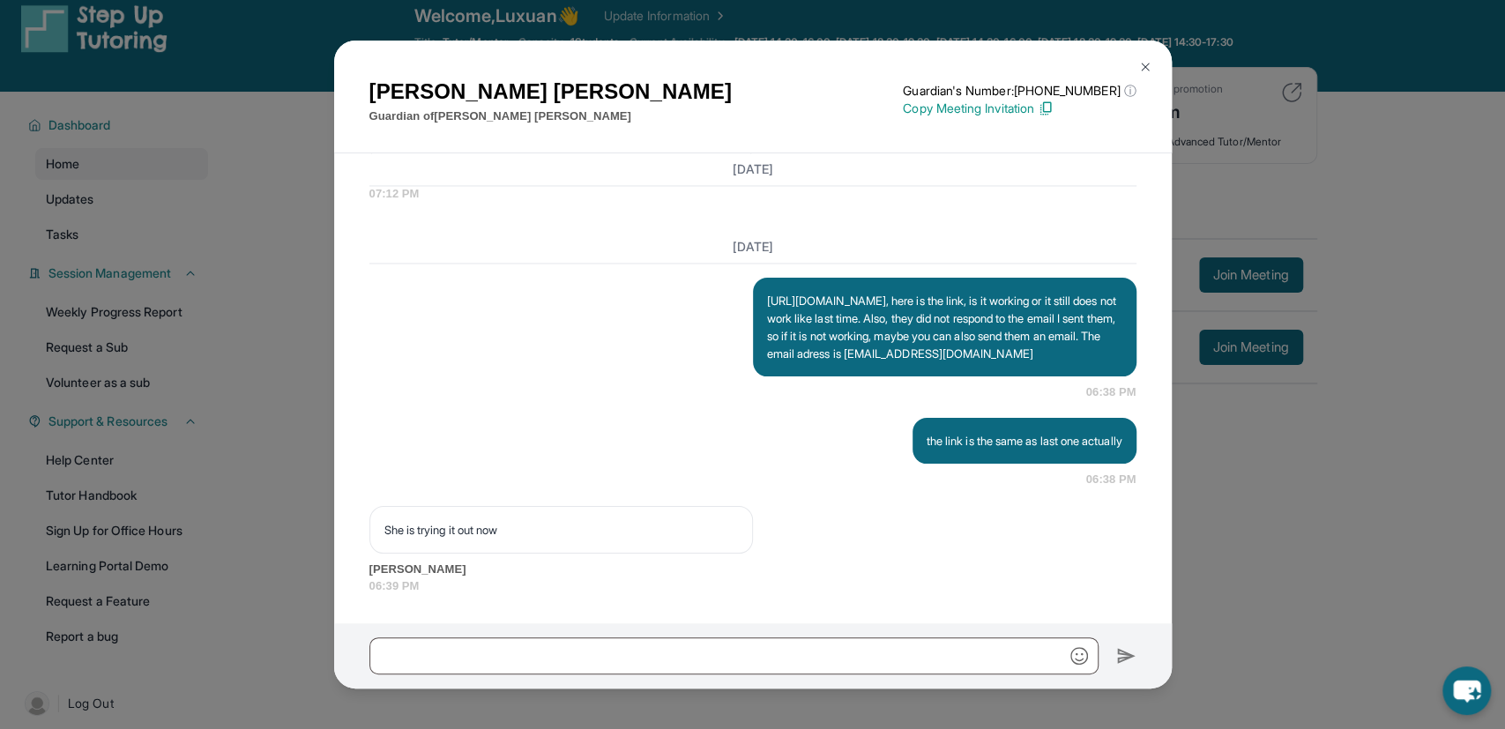
scroll to position [6664, 0]
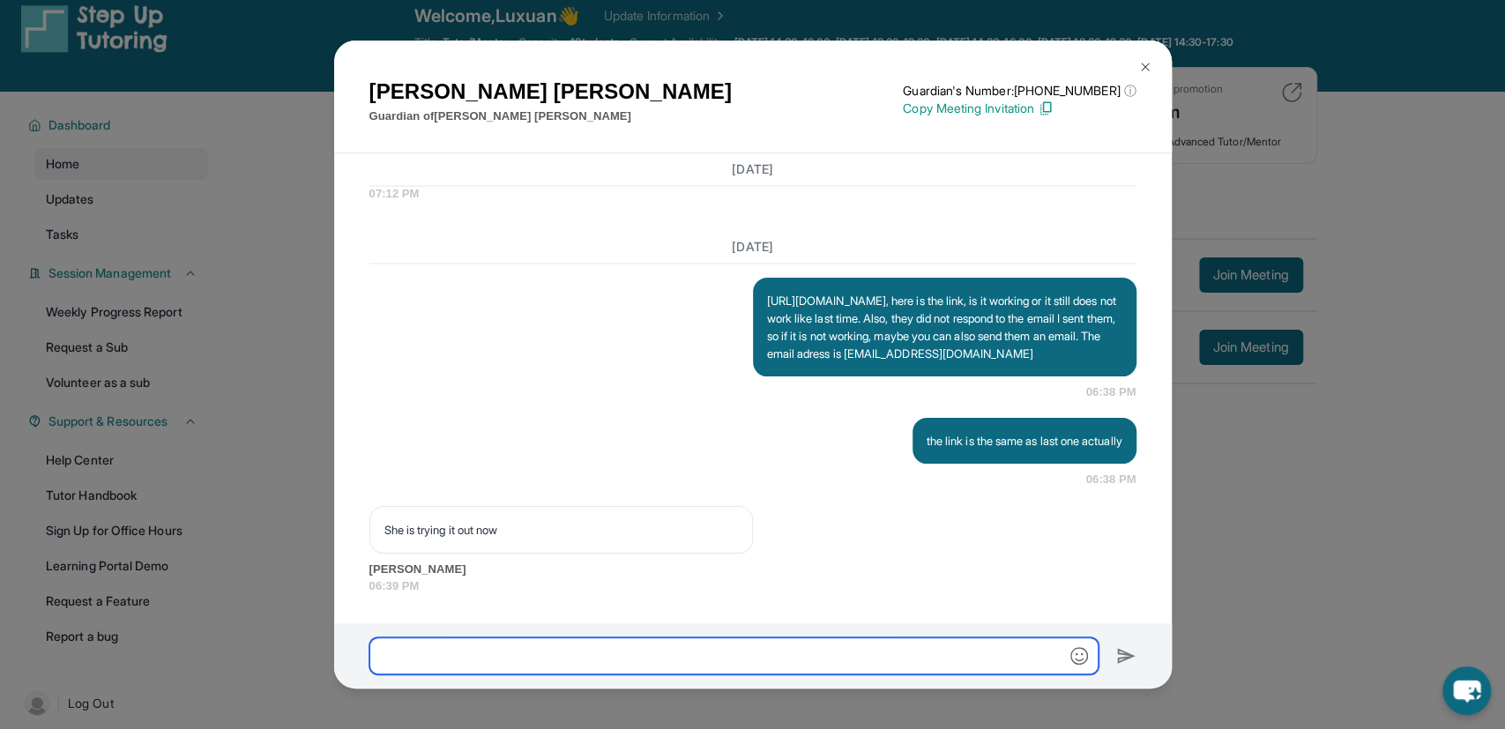
click at [595, 670] on input "text" at bounding box center [733, 655] width 729 height 37
type input "**********"
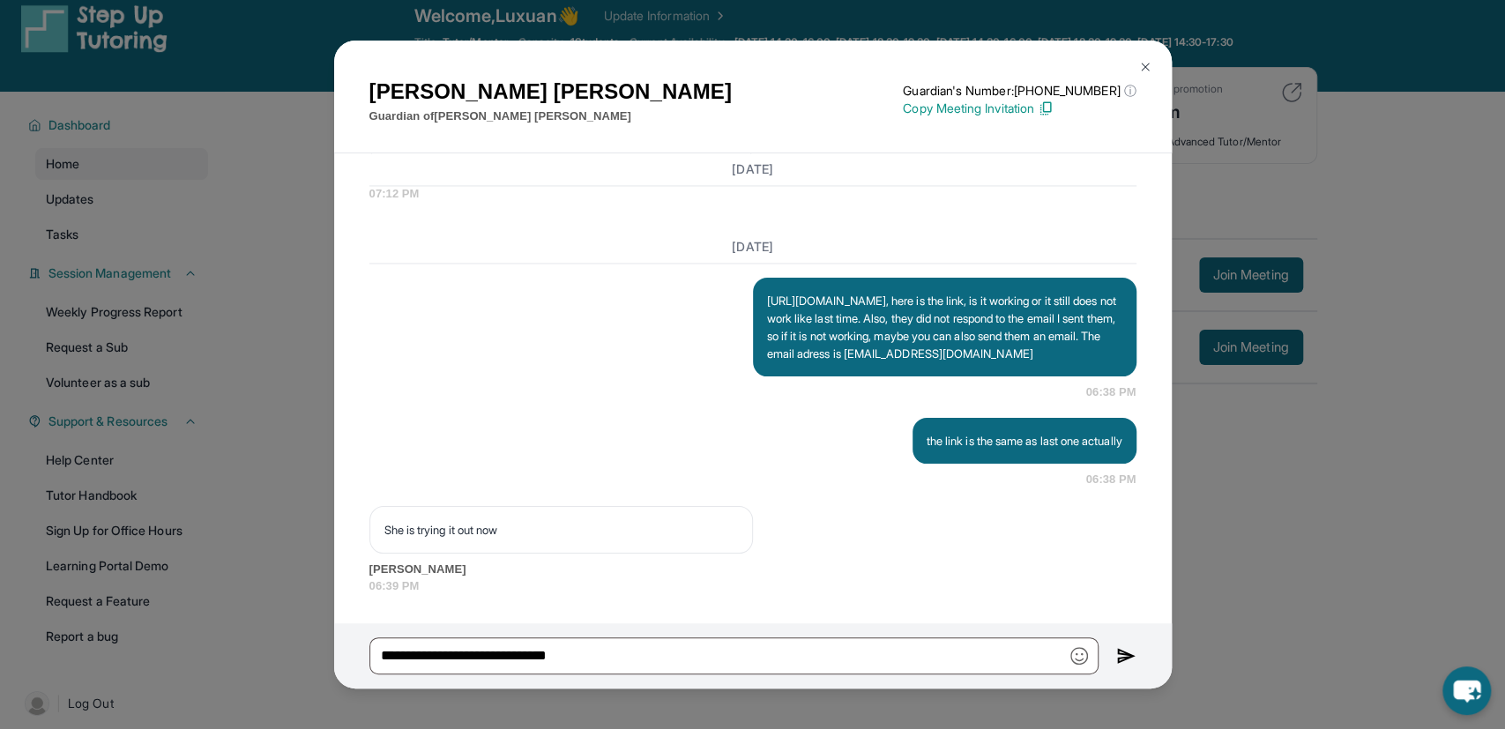
click at [1451, 210] on div "Leticia Rodriguez Guardian of Isabel Rodriguez Guardian's Number: +14138932013 …" at bounding box center [752, 364] width 1505 height 729
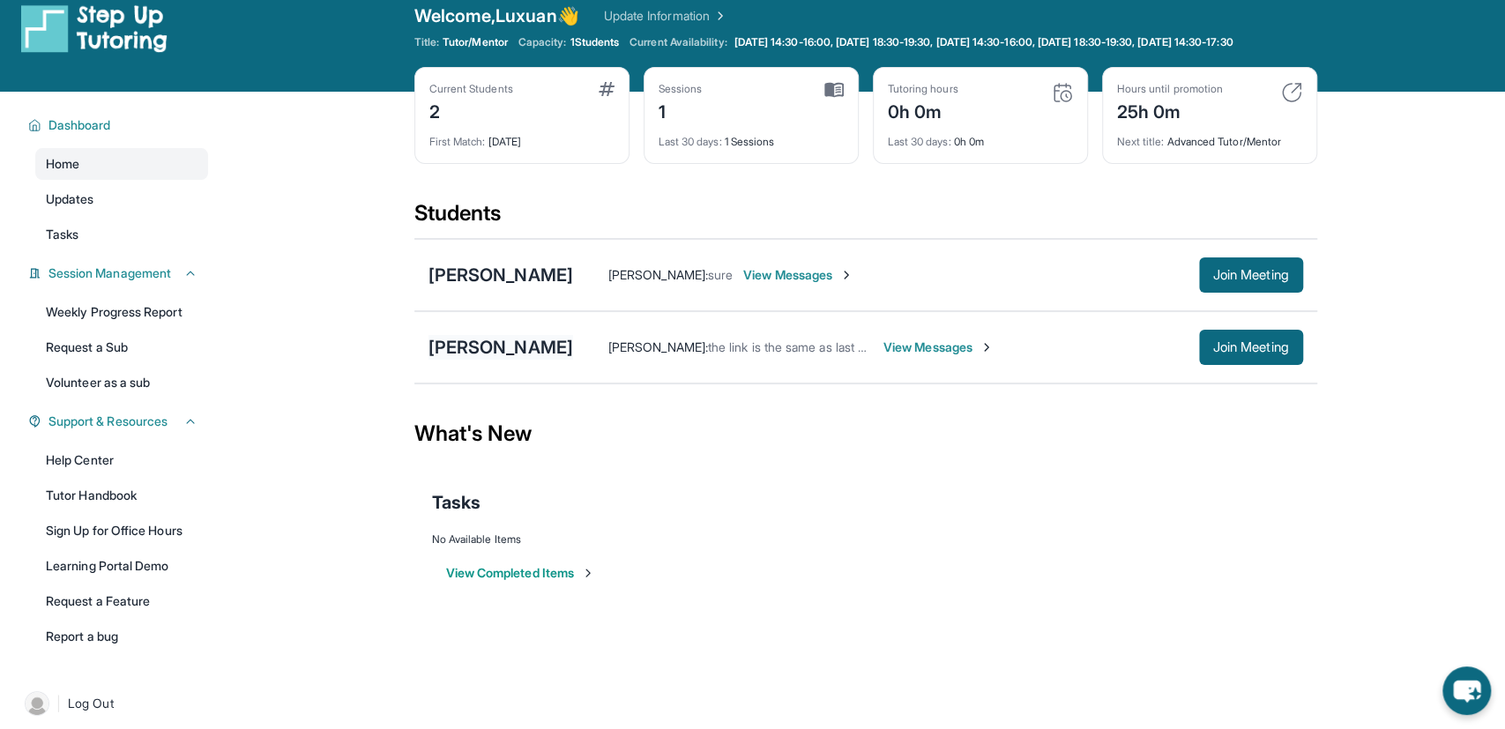
click at [512, 360] on div "[PERSON_NAME]" at bounding box center [500, 347] width 145 height 25
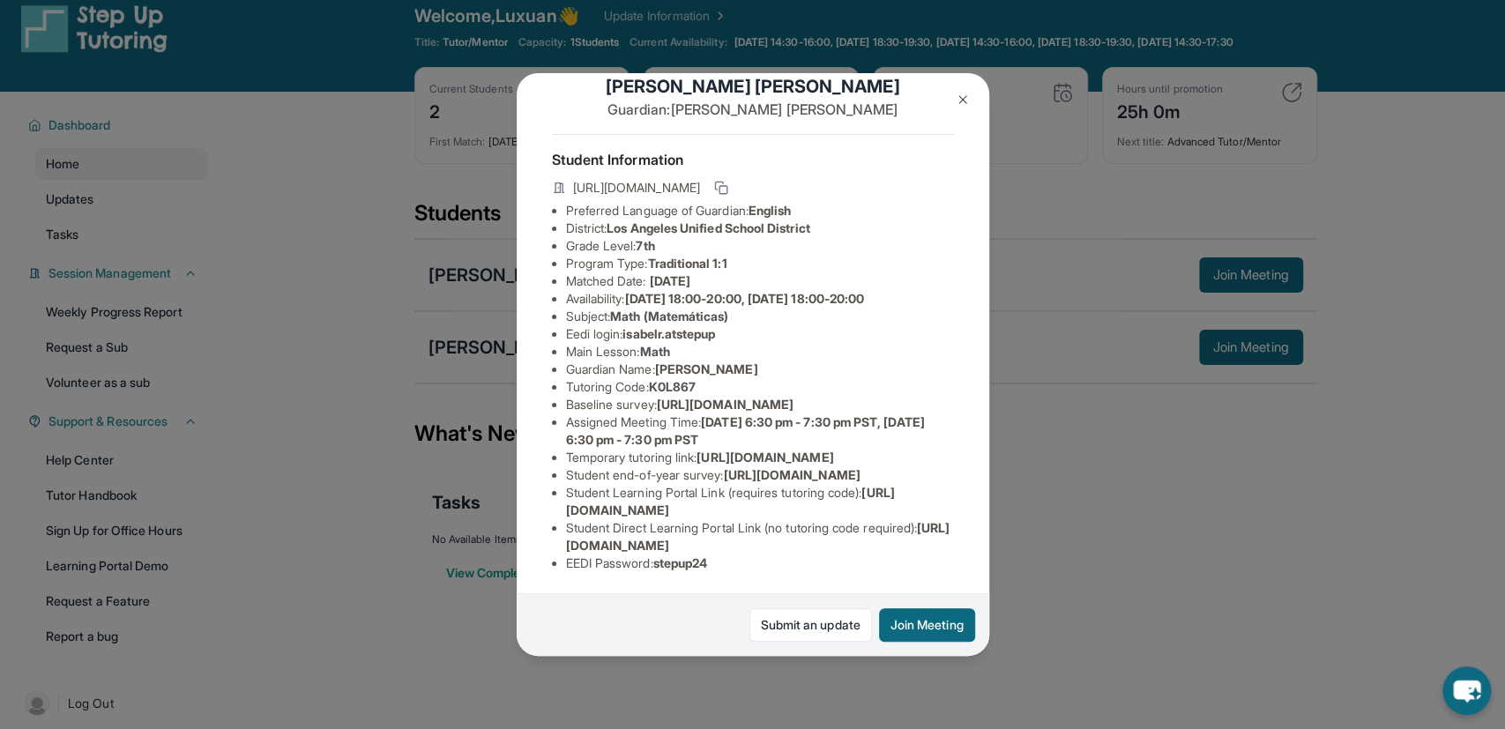
scroll to position [0, 0]
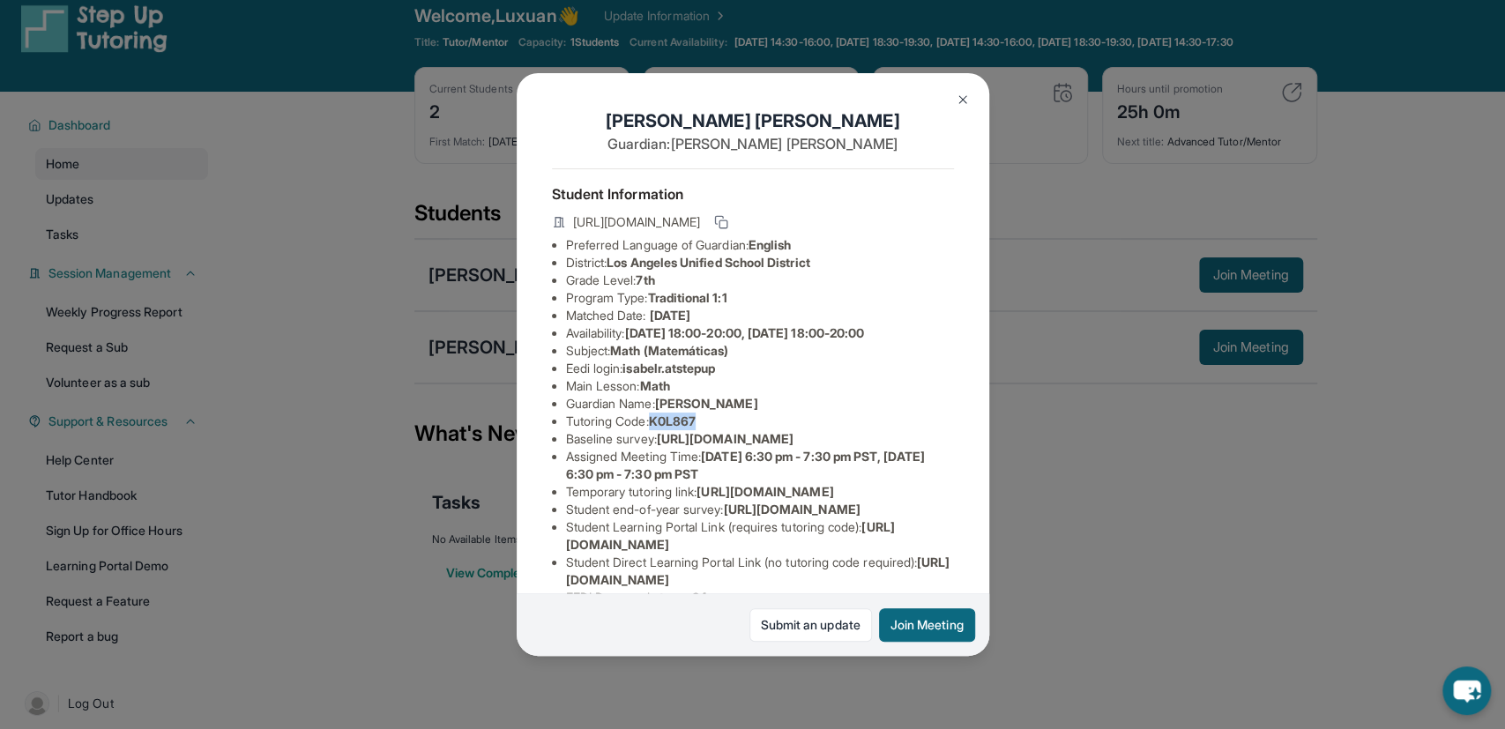
drag, startPoint x: 658, startPoint y: 421, endPoint x: 706, endPoint y: 419, distance: 48.5
click at [706, 419] on li "Tutoring Code : K0L867" at bounding box center [760, 422] width 388 height 18
copy span "K0L867"
click at [1138, 540] on div "Isabel Rodriguez Guardian: Leticia Rodriguez Student Information https://studen…" at bounding box center [752, 364] width 1505 height 729
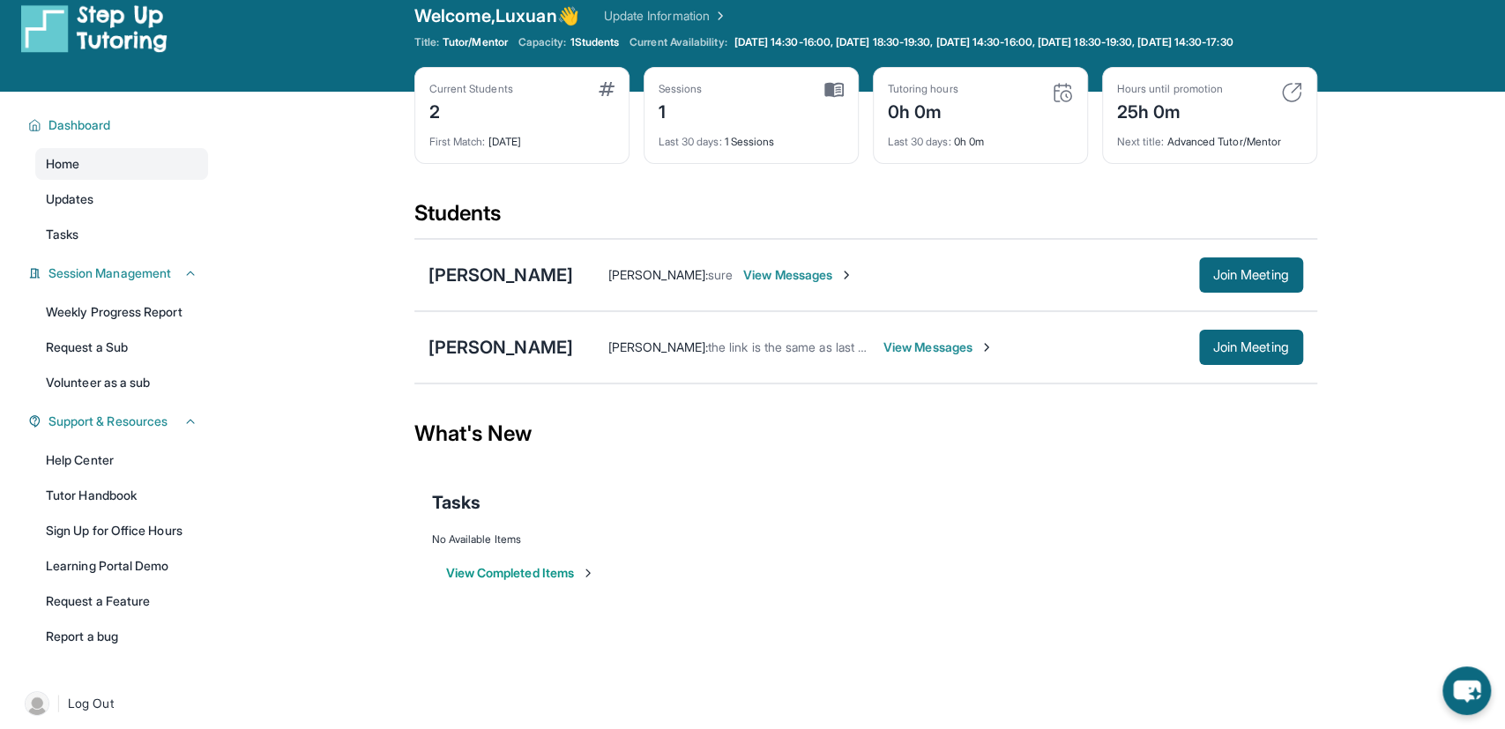
click at [962, 350] on div "Luxuan Chang : the link is the same as last one actually View Messages Join Mee…" at bounding box center [938, 347] width 730 height 35
click at [948, 356] on span "View Messages" at bounding box center [938, 348] width 110 height 18
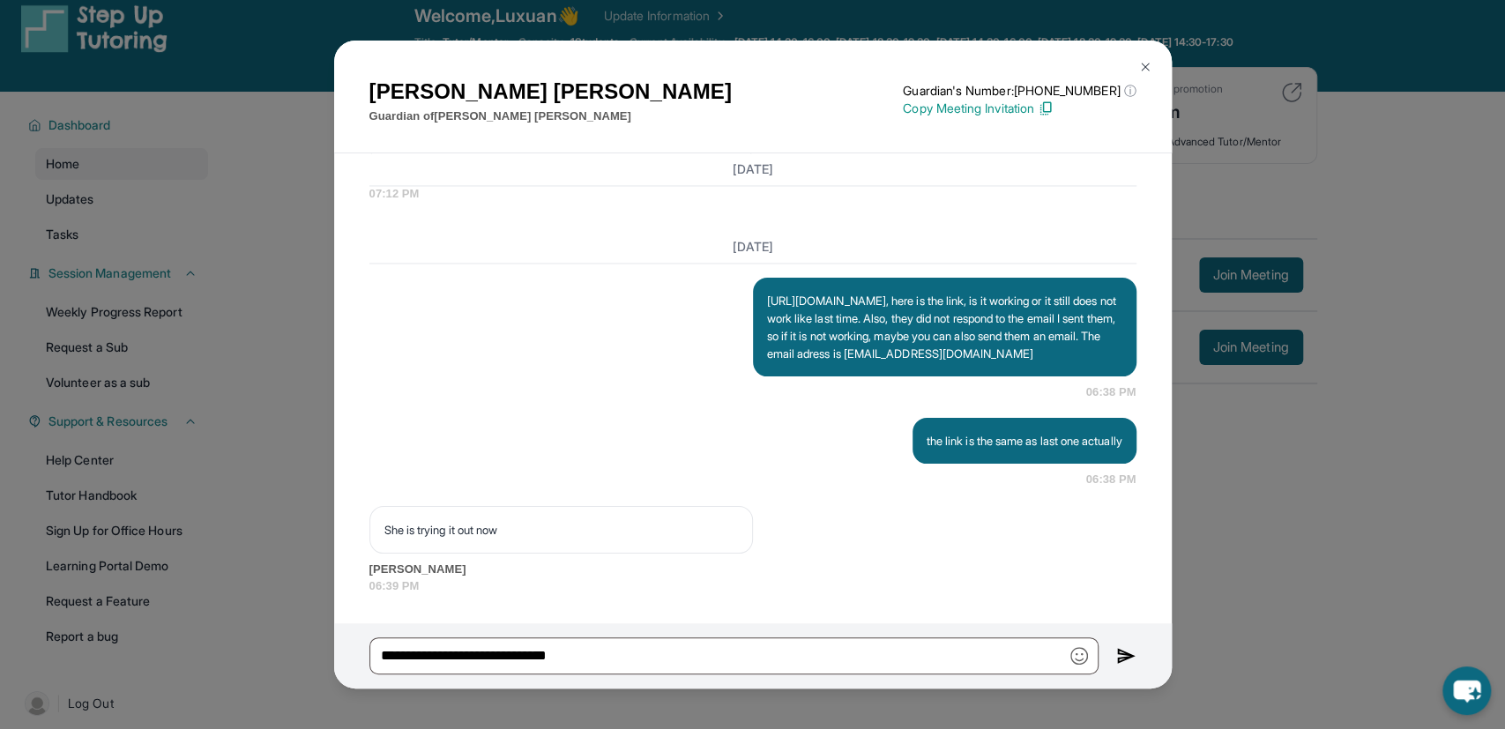
scroll to position [6664, 0]
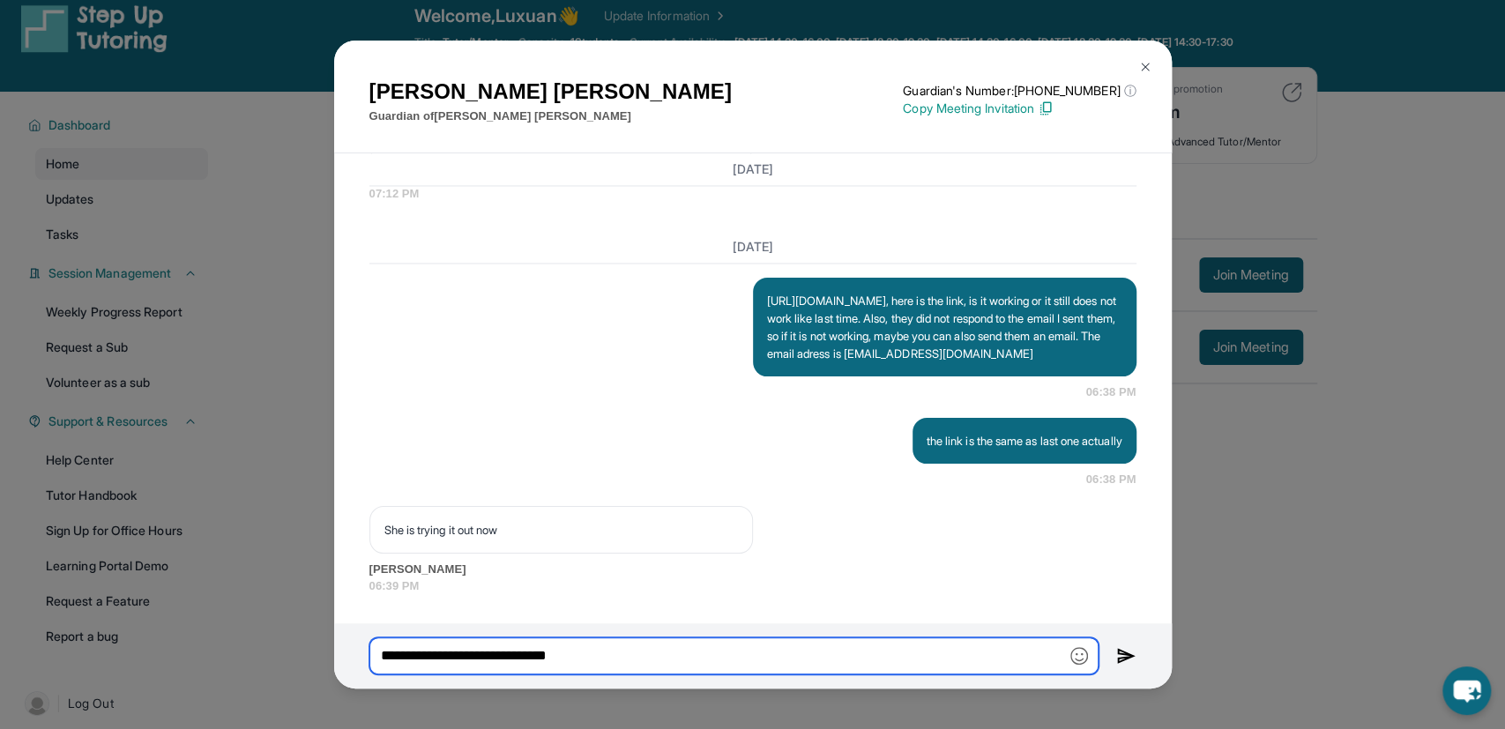
click at [658, 643] on input "**********" at bounding box center [733, 655] width 729 height 37
paste input "*******"
type input "**********"
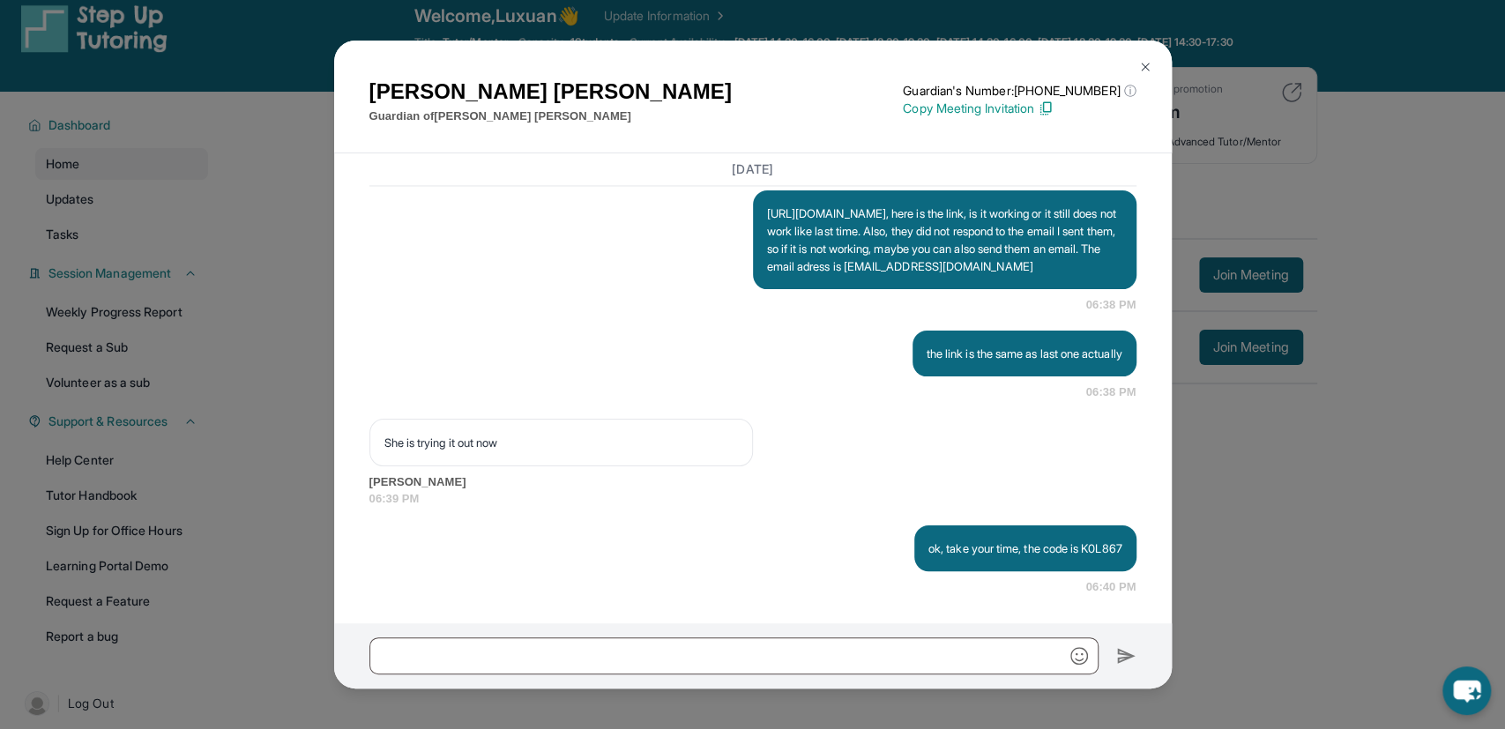
scroll to position [6750, 0]
click at [1334, 535] on div "Leticia Rodriguez Guardian of Isabel Rodriguez Guardian's Number: +14138932013 …" at bounding box center [752, 364] width 1505 height 729
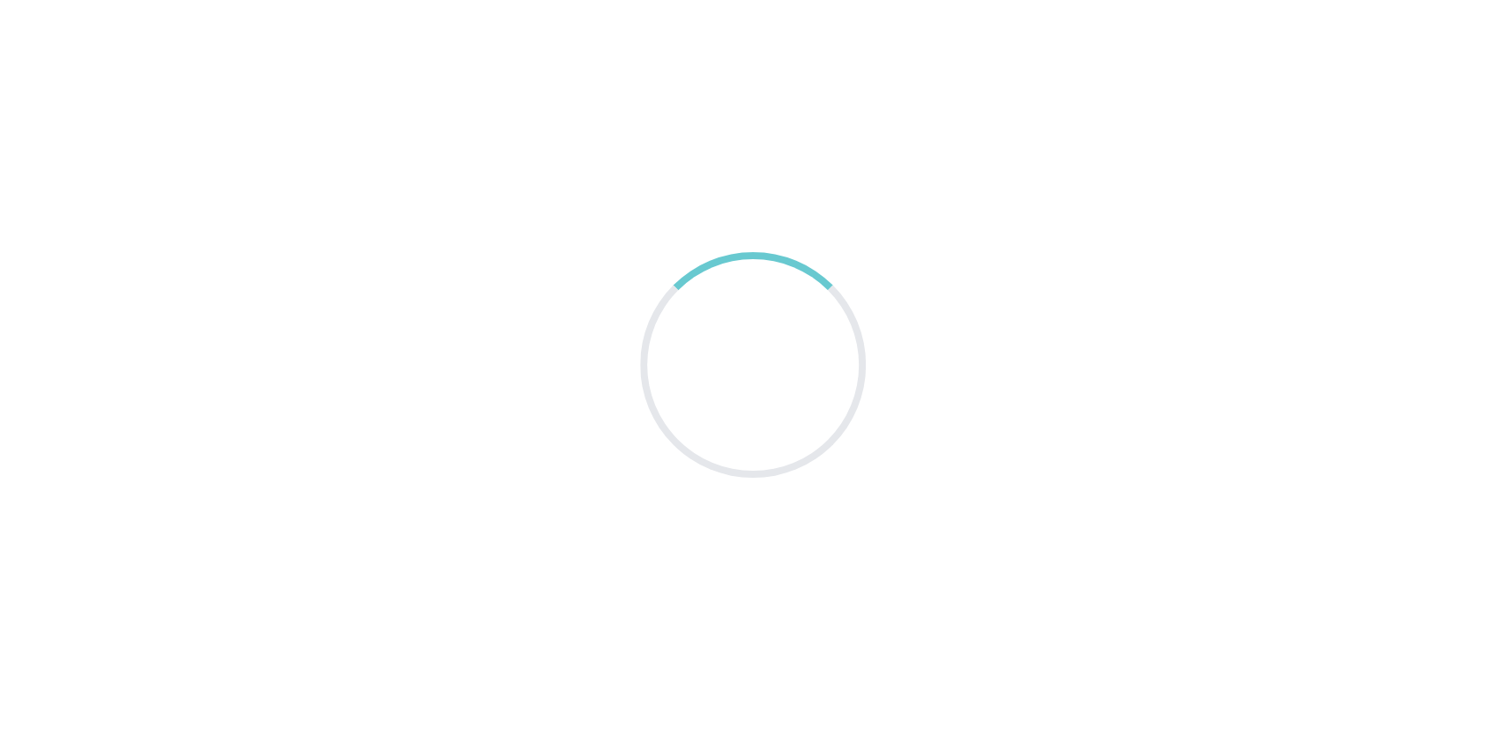
scroll to position [21, 0]
